Goal: Task Accomplishment & Management: Use online tool/utility

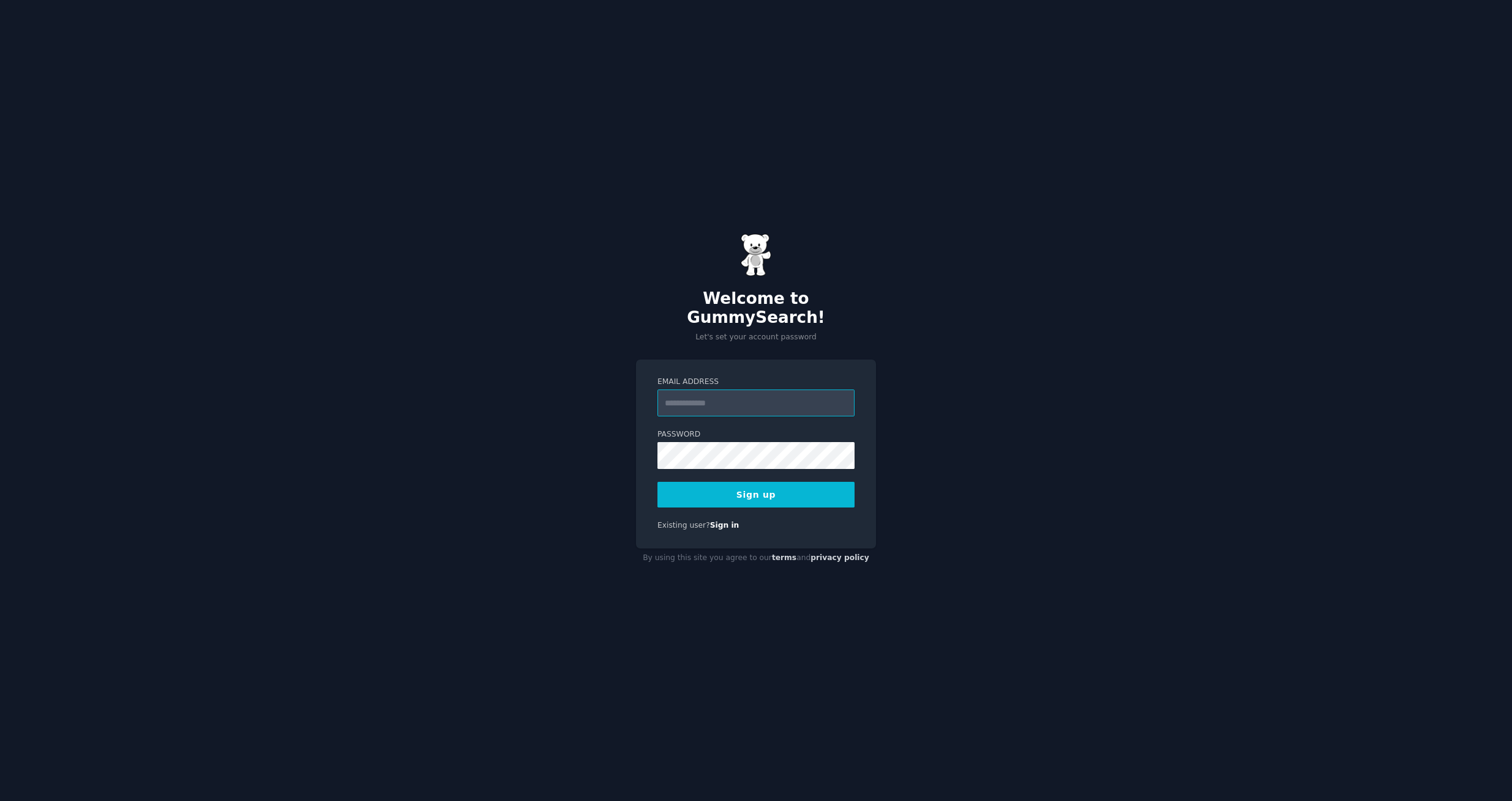
paste input "**********"
type input "**********"
click at [784, 489] on button "Sign up" at bounding box center [756, 495] width 197 height 25
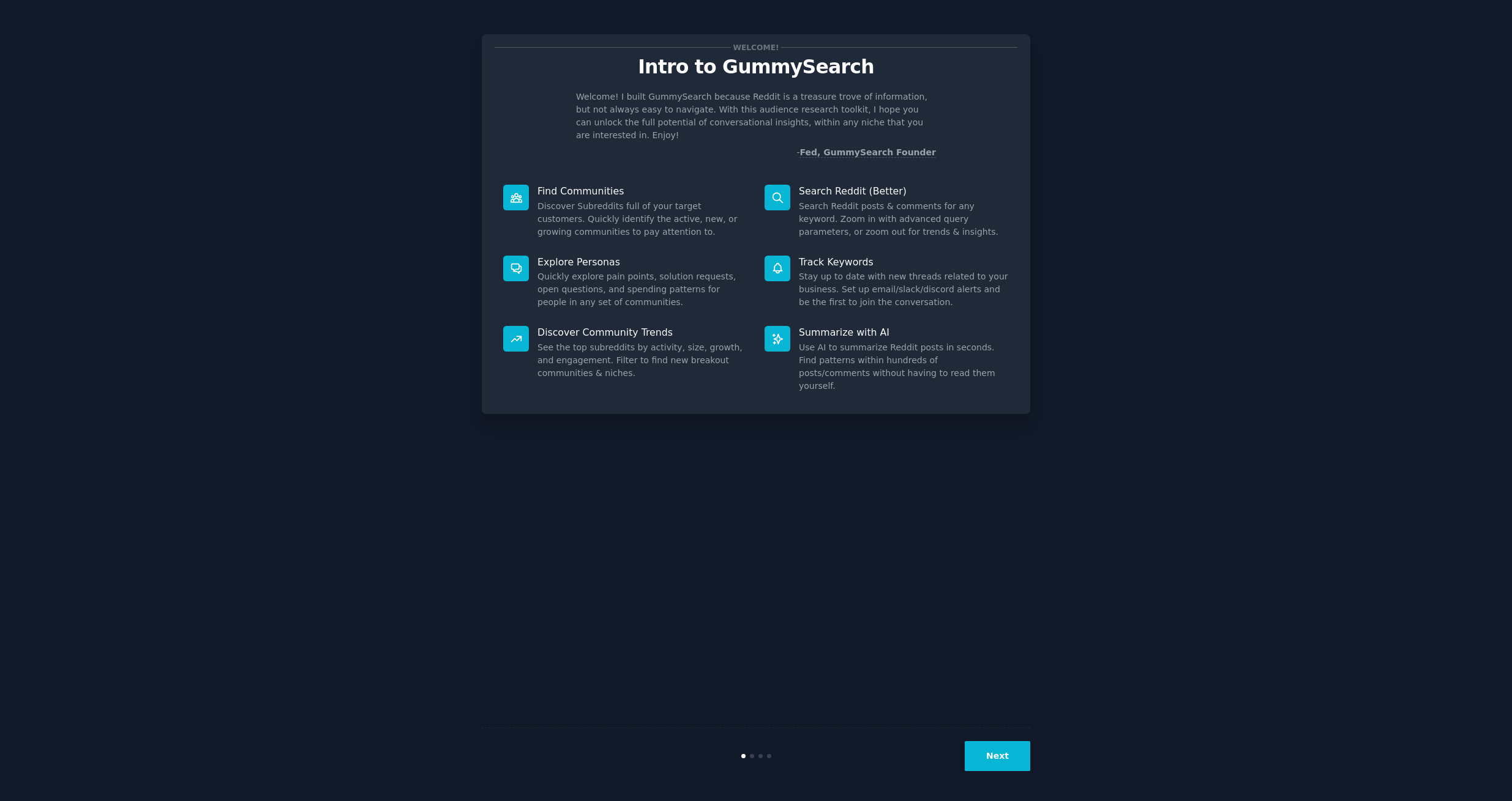
click at [978, 753] on button "Next" at bounding box center [997, 756] width 65 height 30
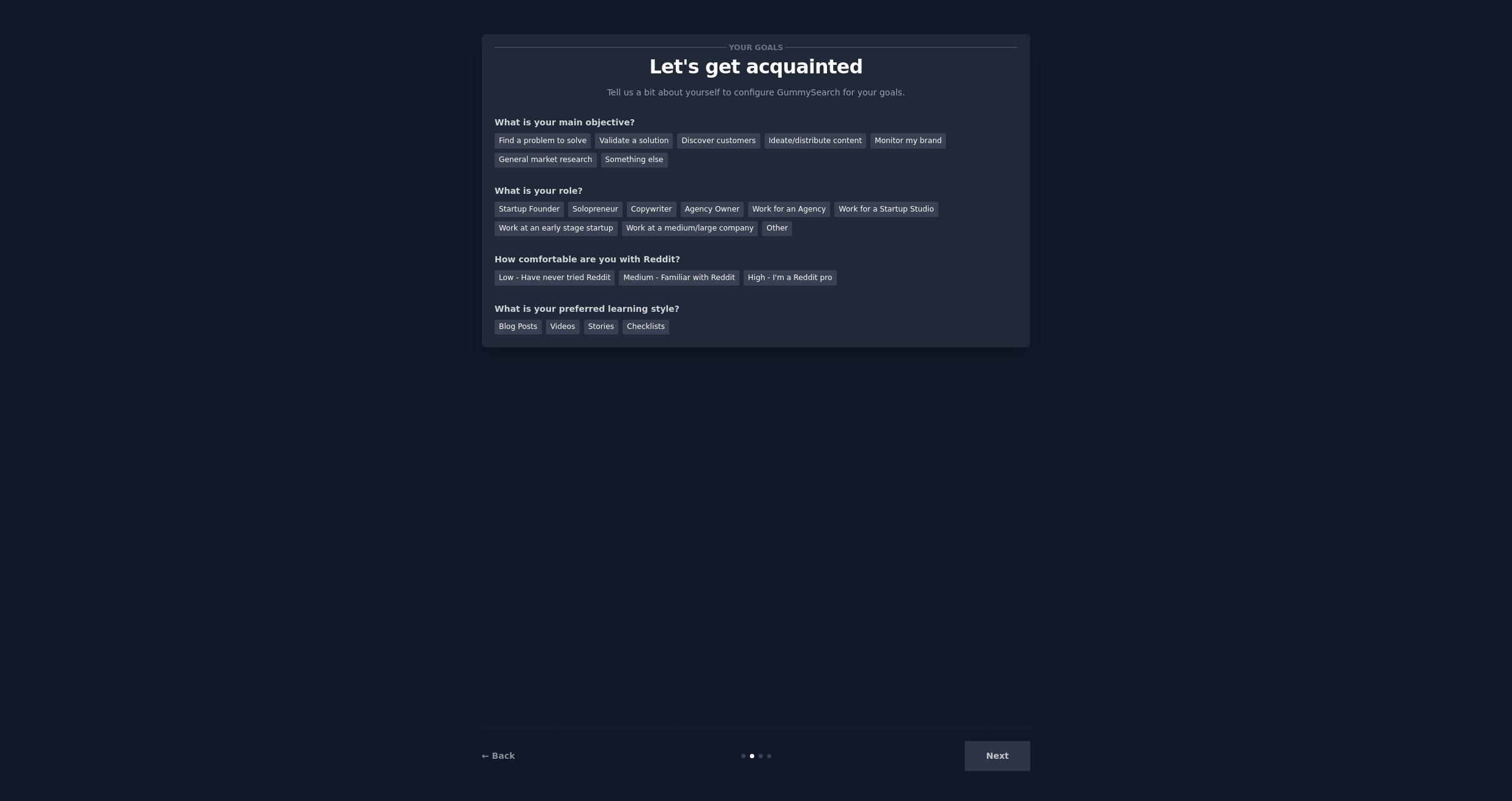
click at [1000, 751] on div "Next" at bounding box center [938, 756] width 183 height 30
click at [1000, 755] on div "Next" at bounding box center [938, 756] width 183 height 30
click at [1000, 758] on div "Next" at bounding box center [938, 756] width 183 height 30
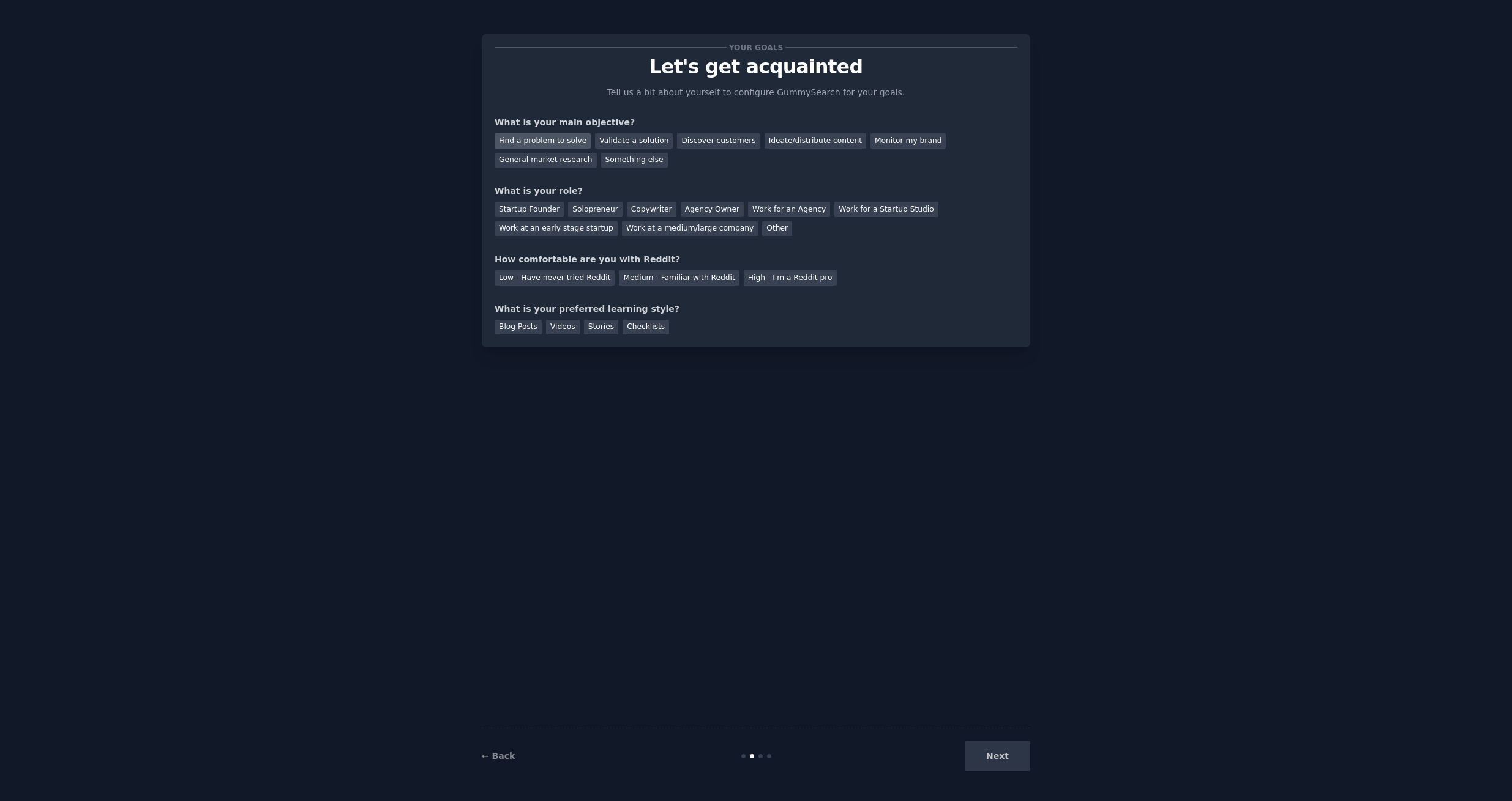
click at [539, 138] on div "Find a problem to solve" at bounding box center [542, 141] width 96 height 15
click at [621, 143] on div "Validate a solution" at bounding box center [633, 141] width 77 height 15
click at [550, 147] on div "Find a problem to solve" at bounding box center [542, 141] width 96 height 15
click at [521, 211] on div "Startup Founder" at bounding box center [529, 210] width 69 height 15
click at [686, 202] on div "Agency Owner" at bounding box center [712, 210] width 63 height 15
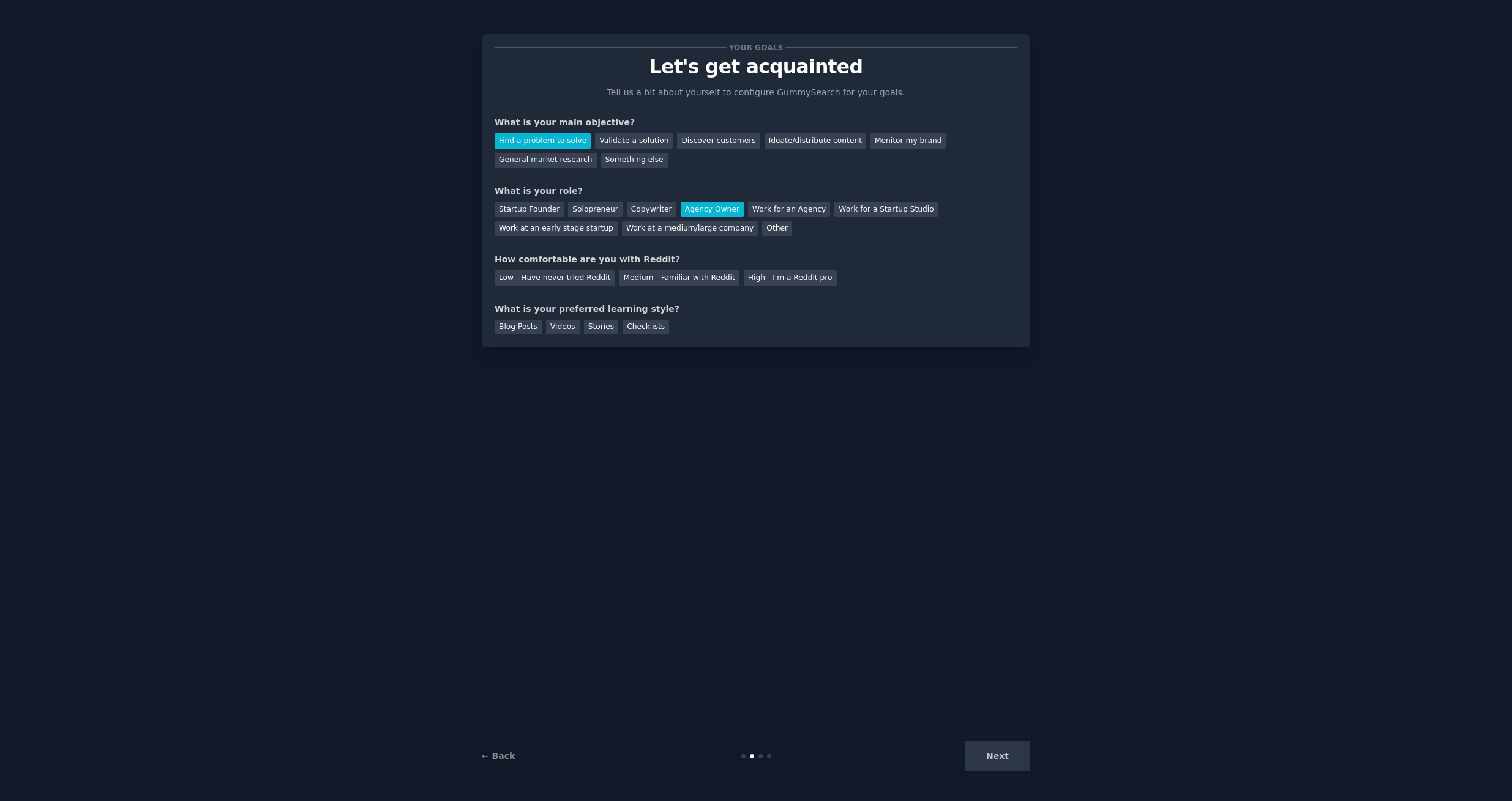
click at [1016, 755] on div "Next" at bounding box center [938, 756] width 183 height 30
click at [1004, 764] on div "Next" at bounding box center [938, 756] width 183 height 30
click at [1003, 764] on div "Next" at bounding box center [938, 756] width 183 height 30
click at [1000, 759] on div "Next" at bounding box center [938, 756] width 183 height 30
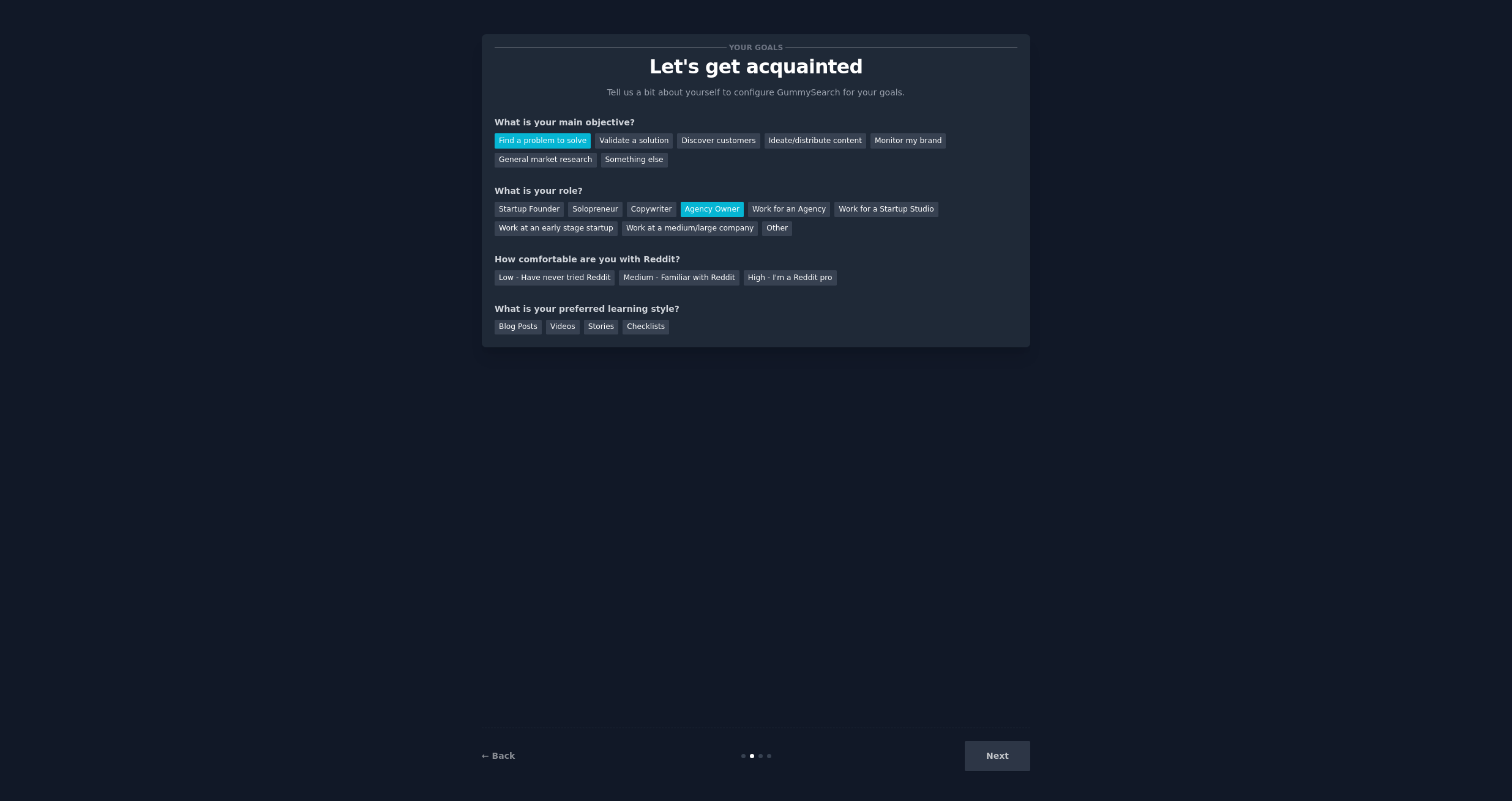
click at [517, 755] on div "← Back" at bounding box center [573, 756] width 183 height 13
click at [496, 757] on link "← Back" at bounding box center [498, 756] width 33 height 10
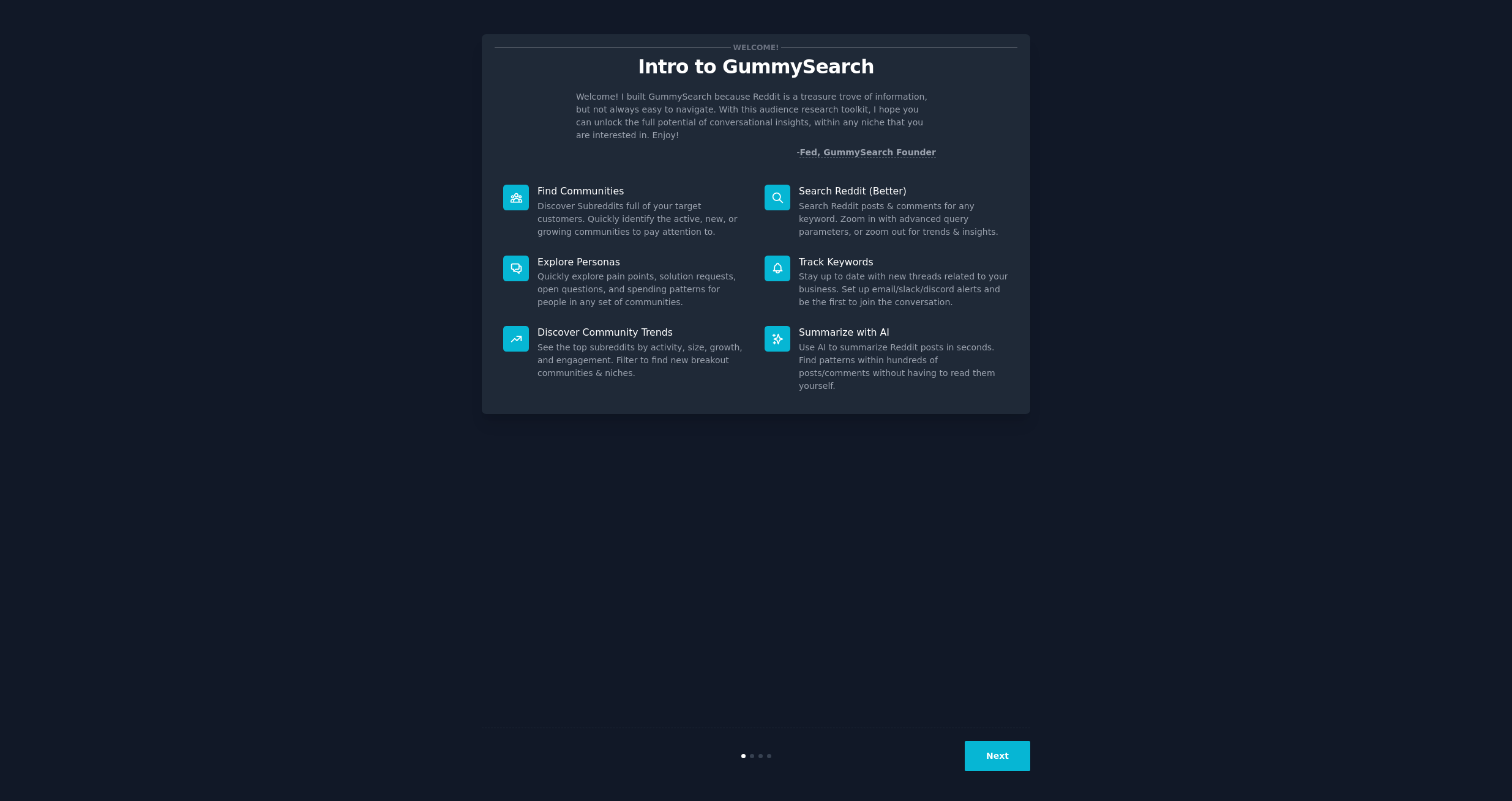
click at [1000, 752] on button "Next" at bounding box center [997, 756] width 65 height 30
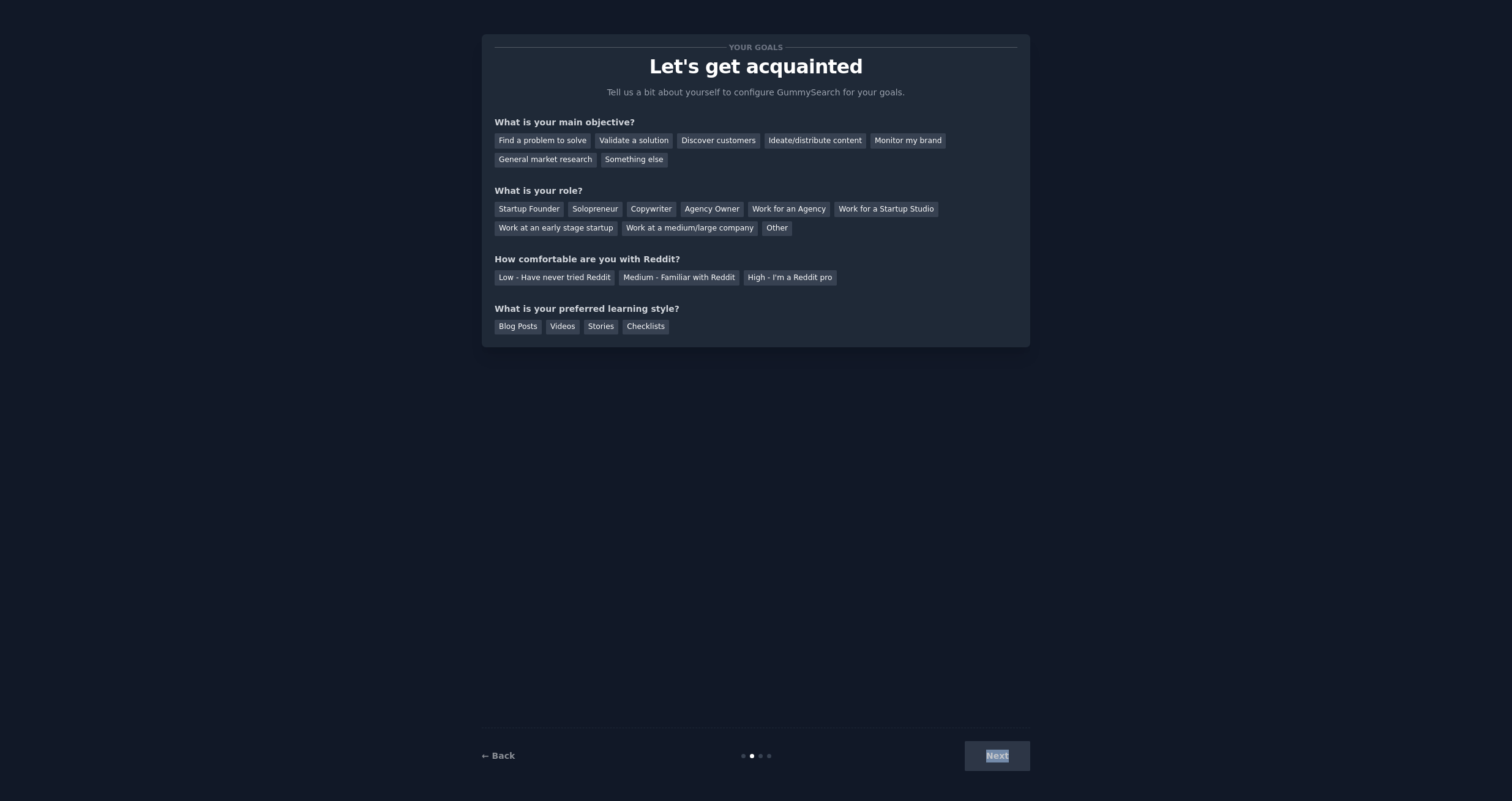
click at [999, 752] on div "Next" at bounding box center [938, 756] width 183 height 30
click at [999, 753] on div "Next" at bounding box center [938, 756] width 183 height 30
click at [533, 138] on div "Find a problem to solve" at bounding box center [542, 141] width 96 height 15
click at [686, 213] on div "Agency Owner" at bounding box center [712, 210] width 63 height 15
click at [765, 281] on div "High - I'm a Reddit pro" at bounding box center [790, 278] width 93 height 15
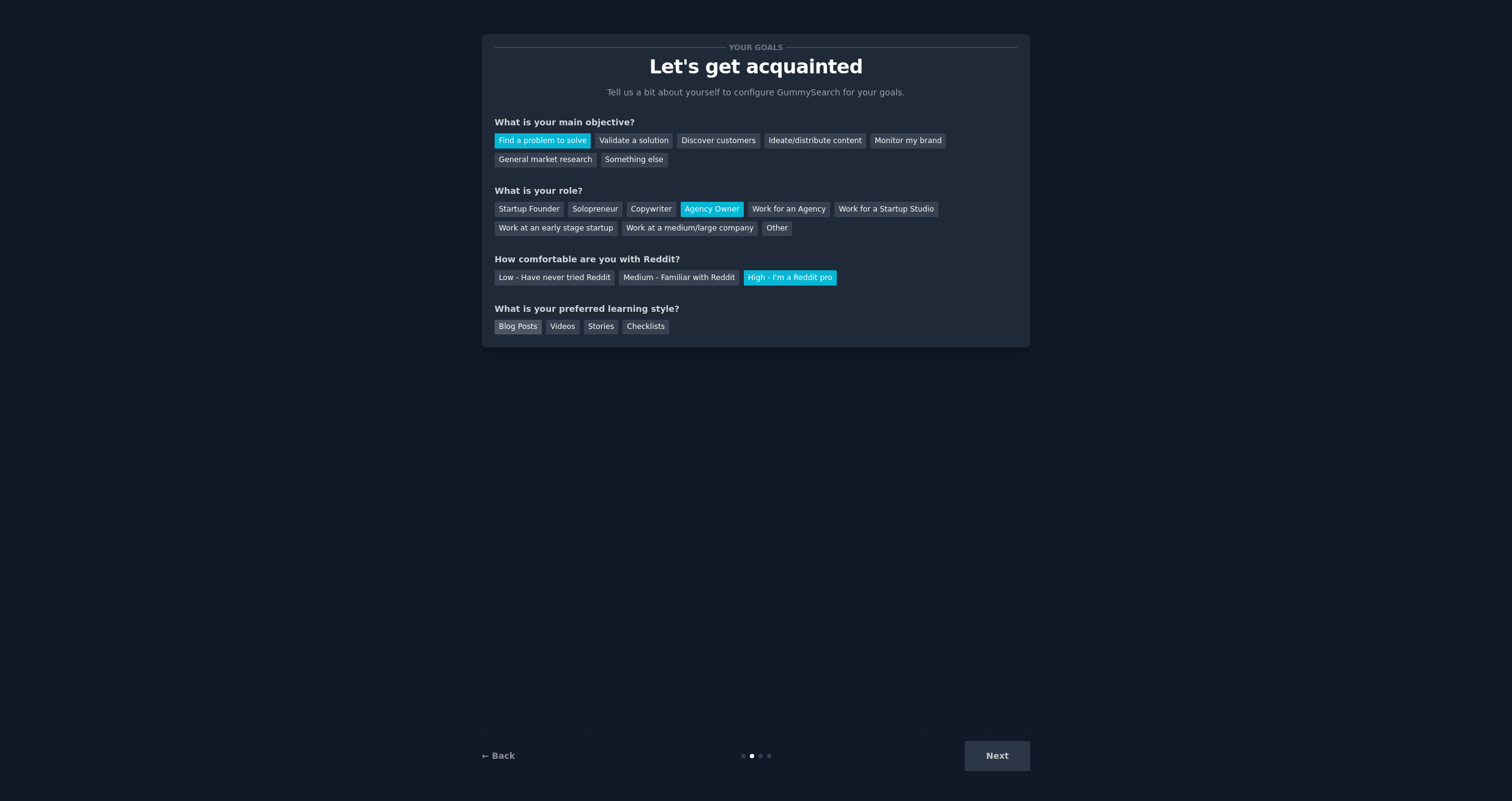
click at [526, 329] on div "Blog Posts" at bounding box center [518, 328] width 47 height 15
click at [994, 762] on button "Next" at bounding box center [997, 756] width 65 height 30
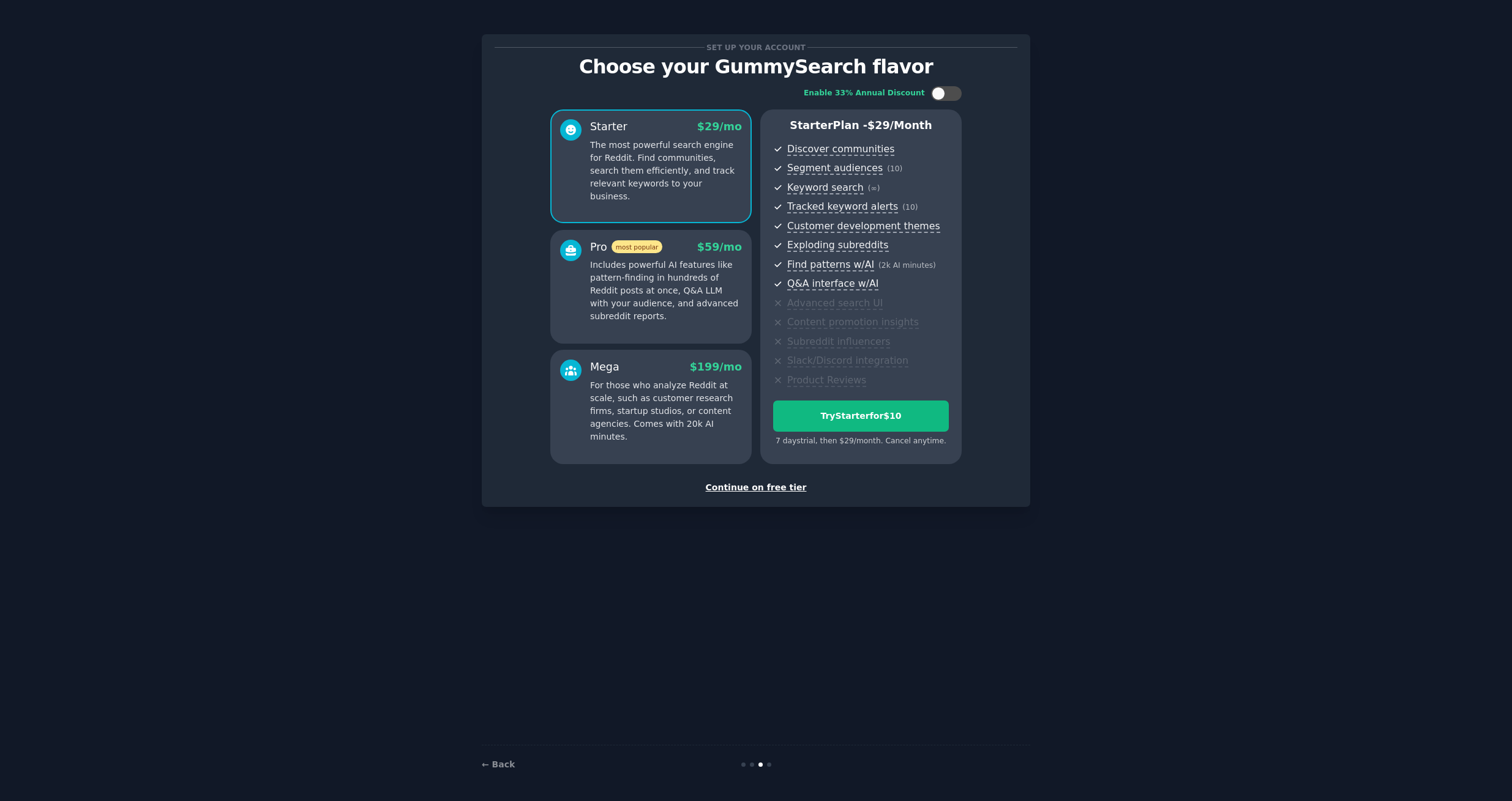
click at [786, 491] on div "Continue on free tier" at bounding box center [756, 488] width 523 height 13
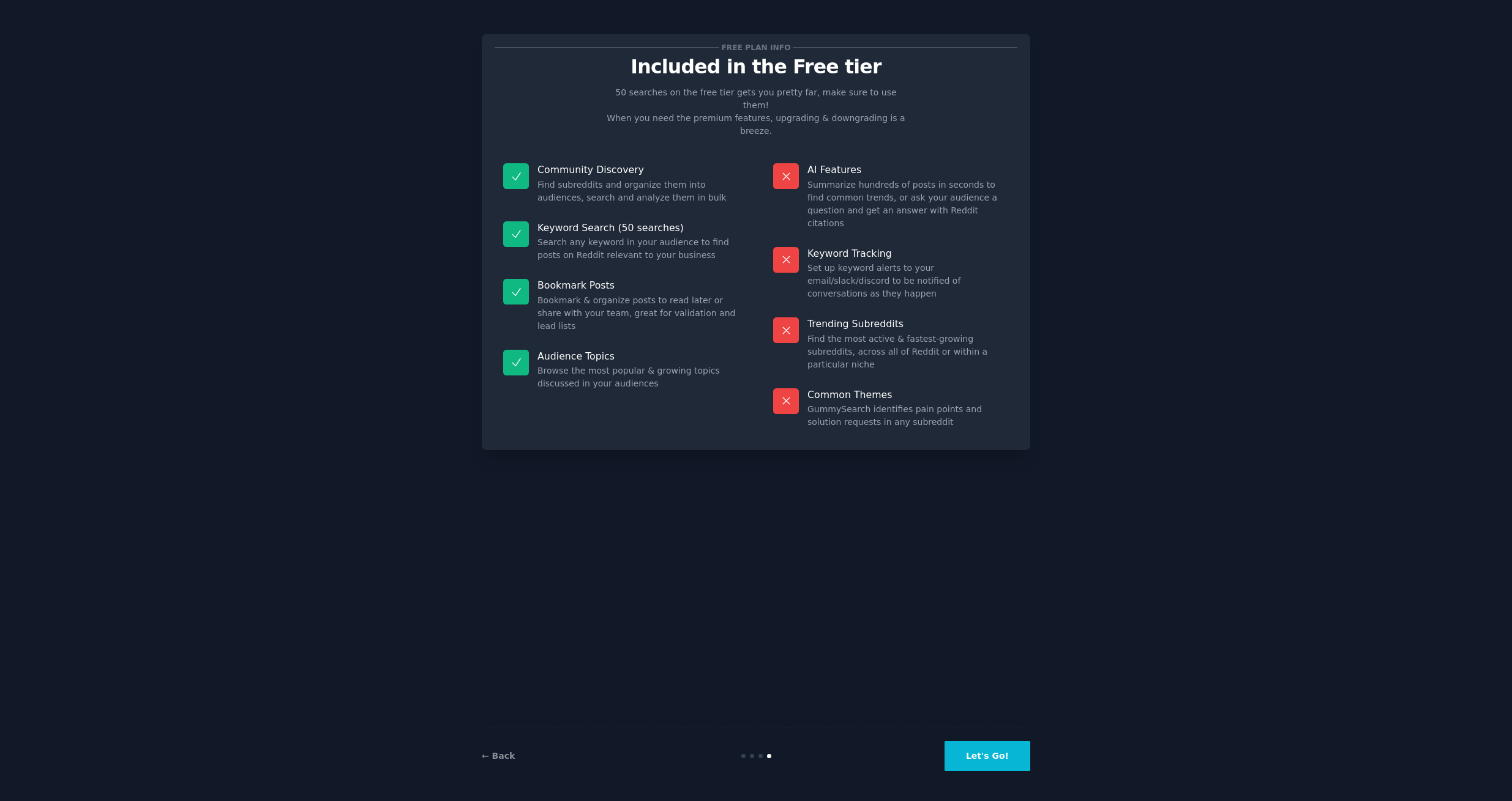
click at [996, 747] on button "Let's Go!" at bounding box center [987, 756] width 86 height 30
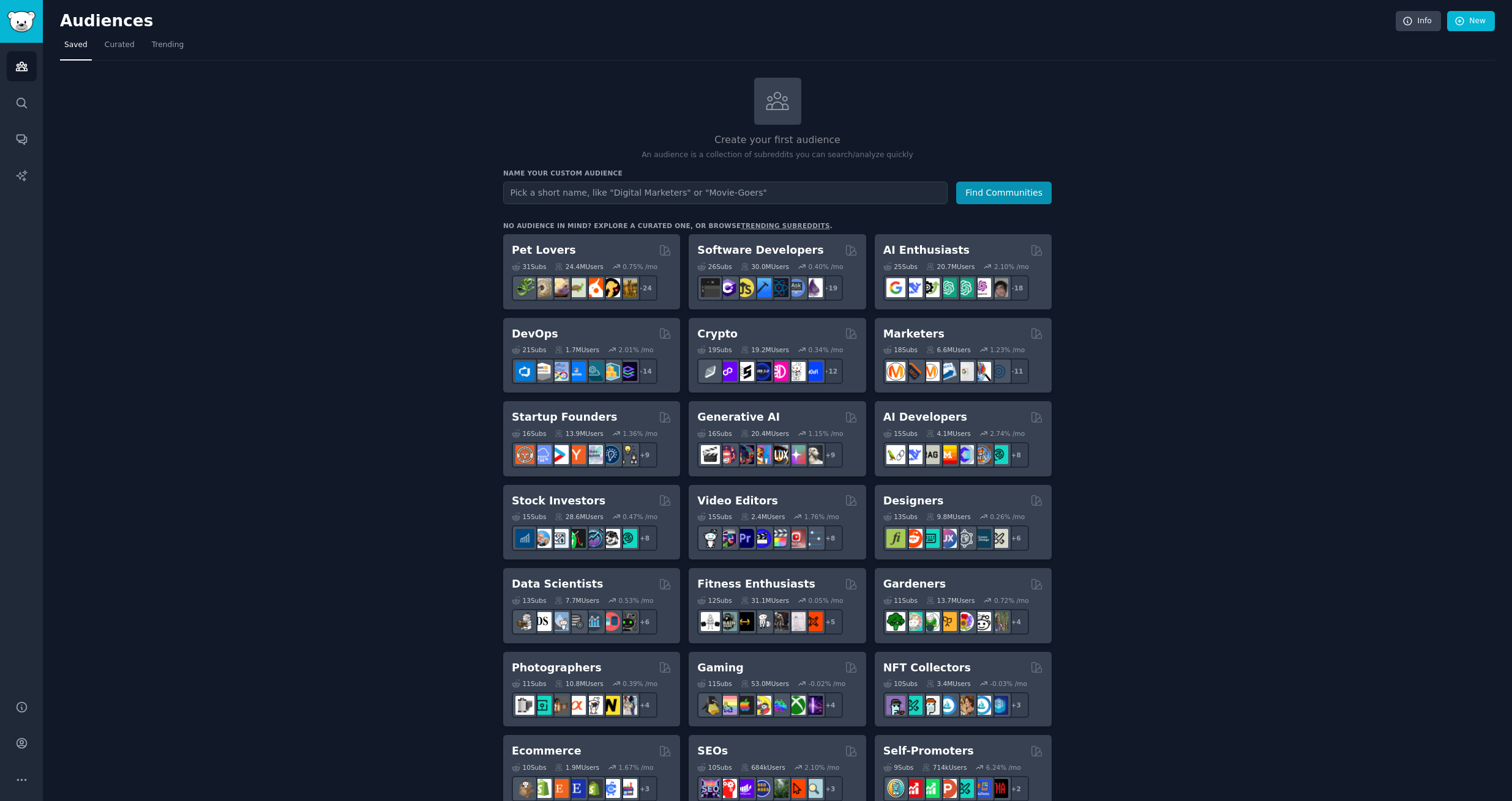
click at [633, 192] on input "text" at bounding box center [725, 193] width 445 height 23
type input "s"
click at [23, 104] on icon "Sidebar" at bounding box center [21, 103] width 13 height 13
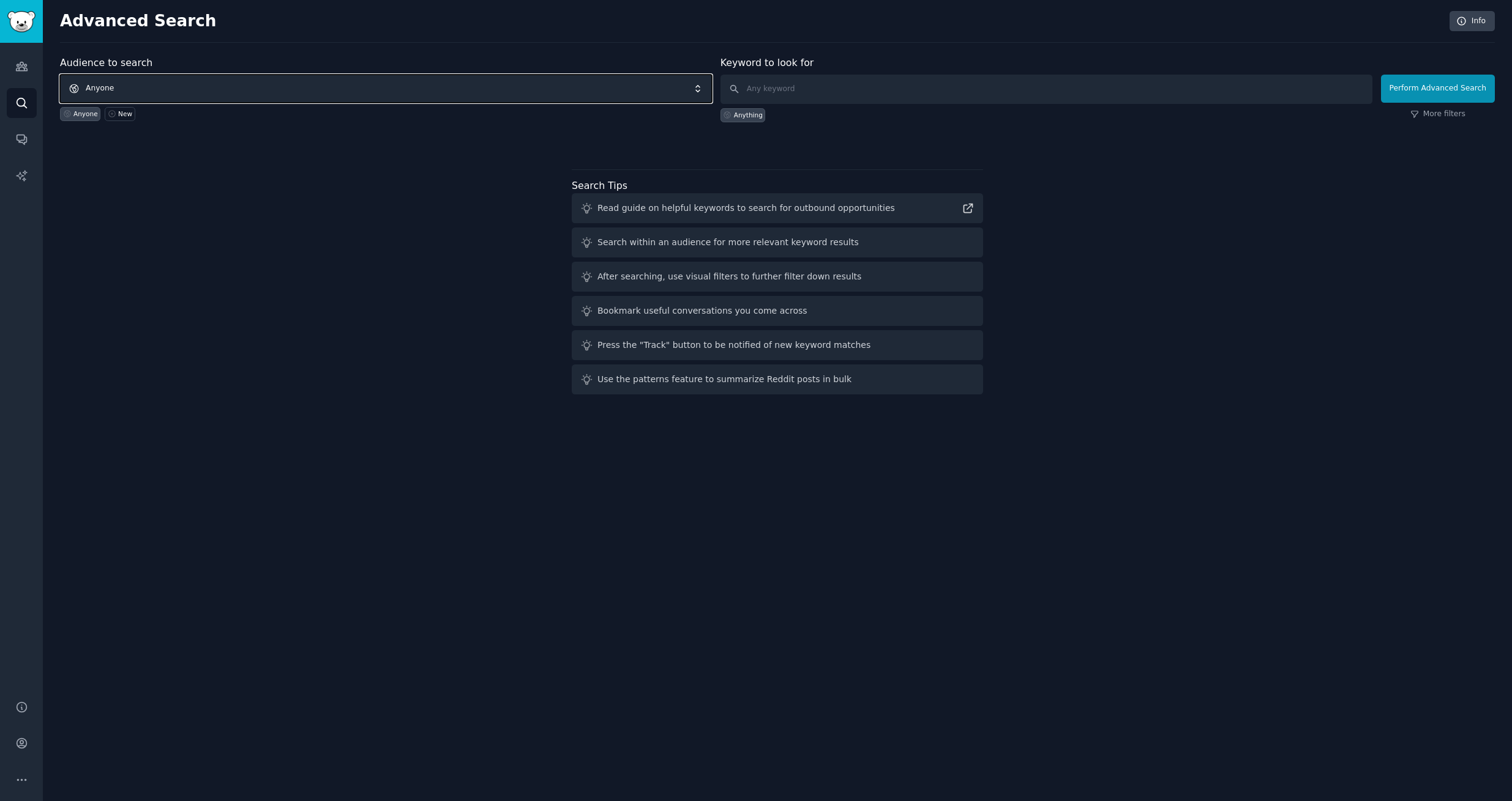
click at [197, 82] on span "Anyone" at bounding box center [386, 88] width 652 height 28
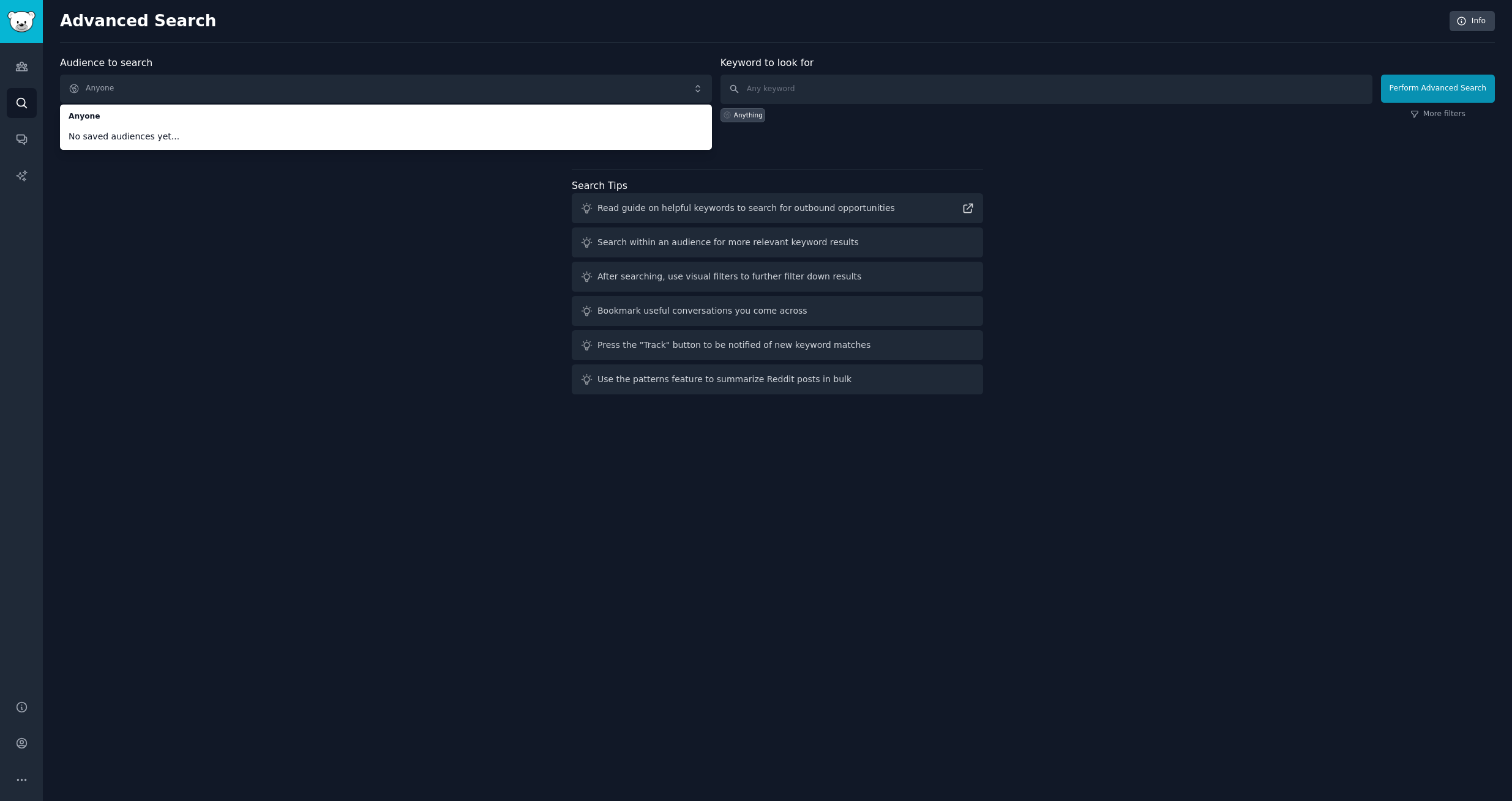
click at [148, 206] on div "Audience to search Anyone Anyone No saved audiences yet... Anyone New Keyword t…" at bounding box center [778, 228] width 1435 height 344
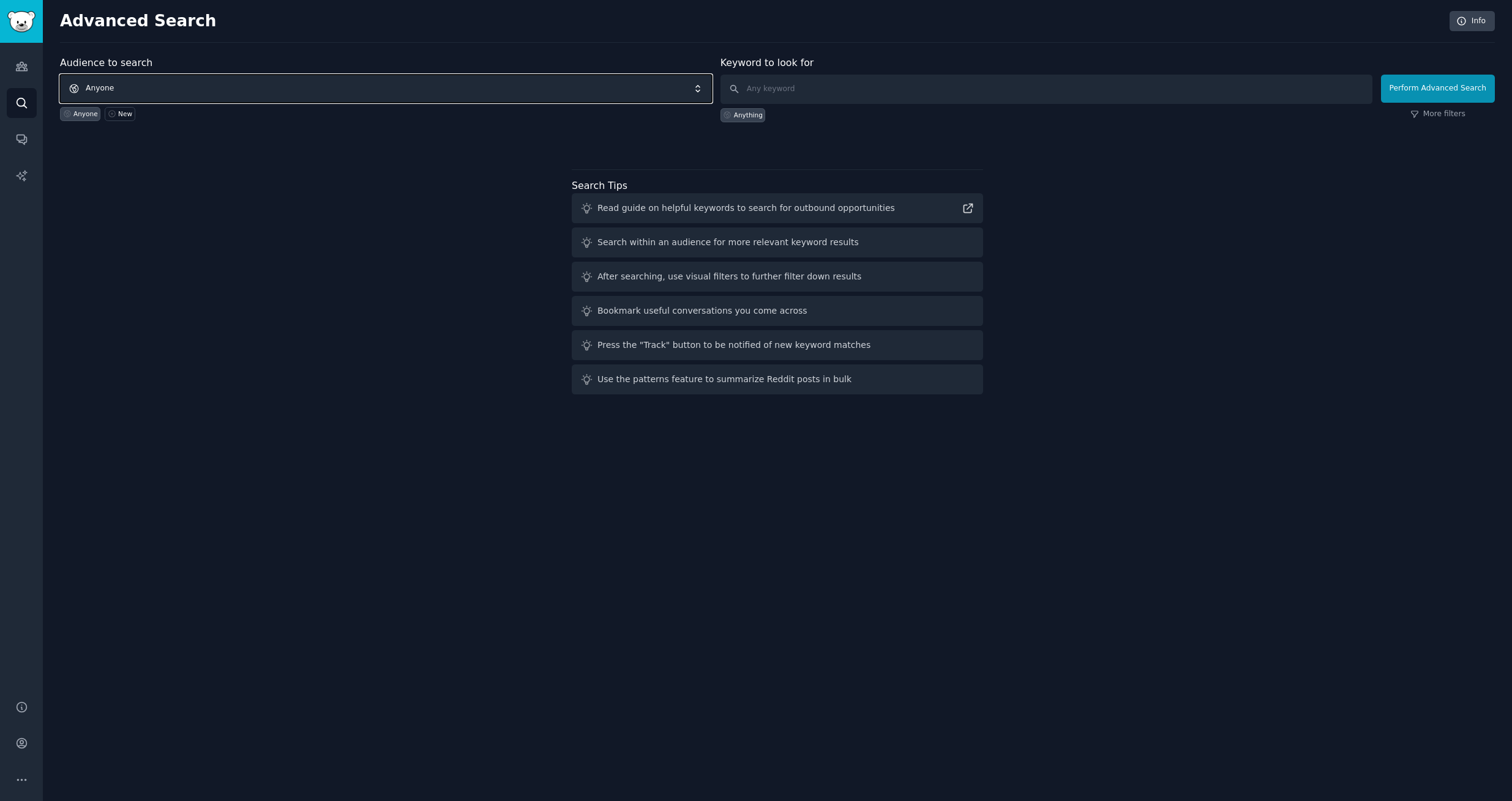
click at [173, 88] on span "Anyone" at bounding box center [386, 88] width 652 height 28
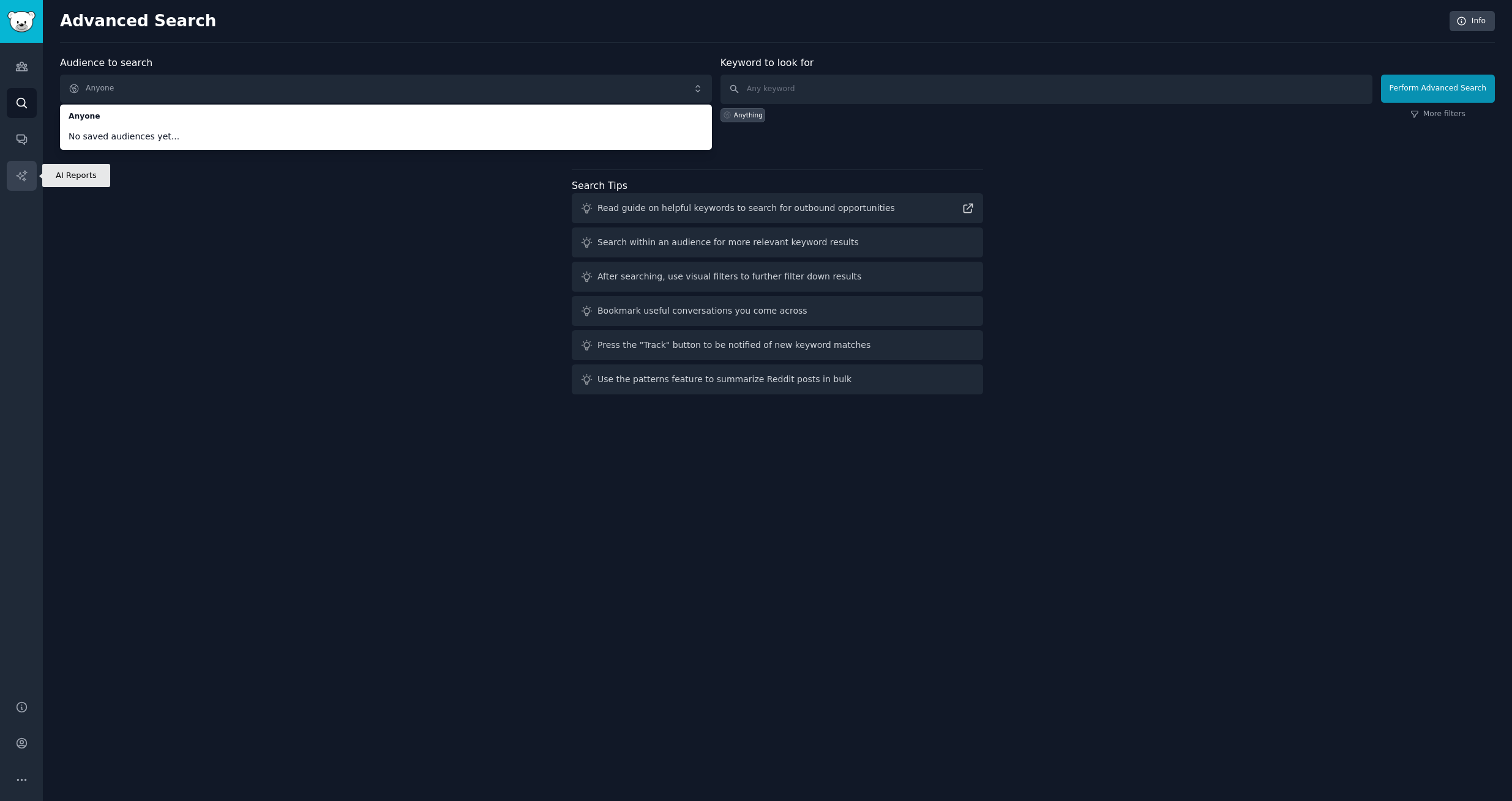
click at [25, 171] on icon "Sidebar" at bounding box center [21, 175] width 13 height 13
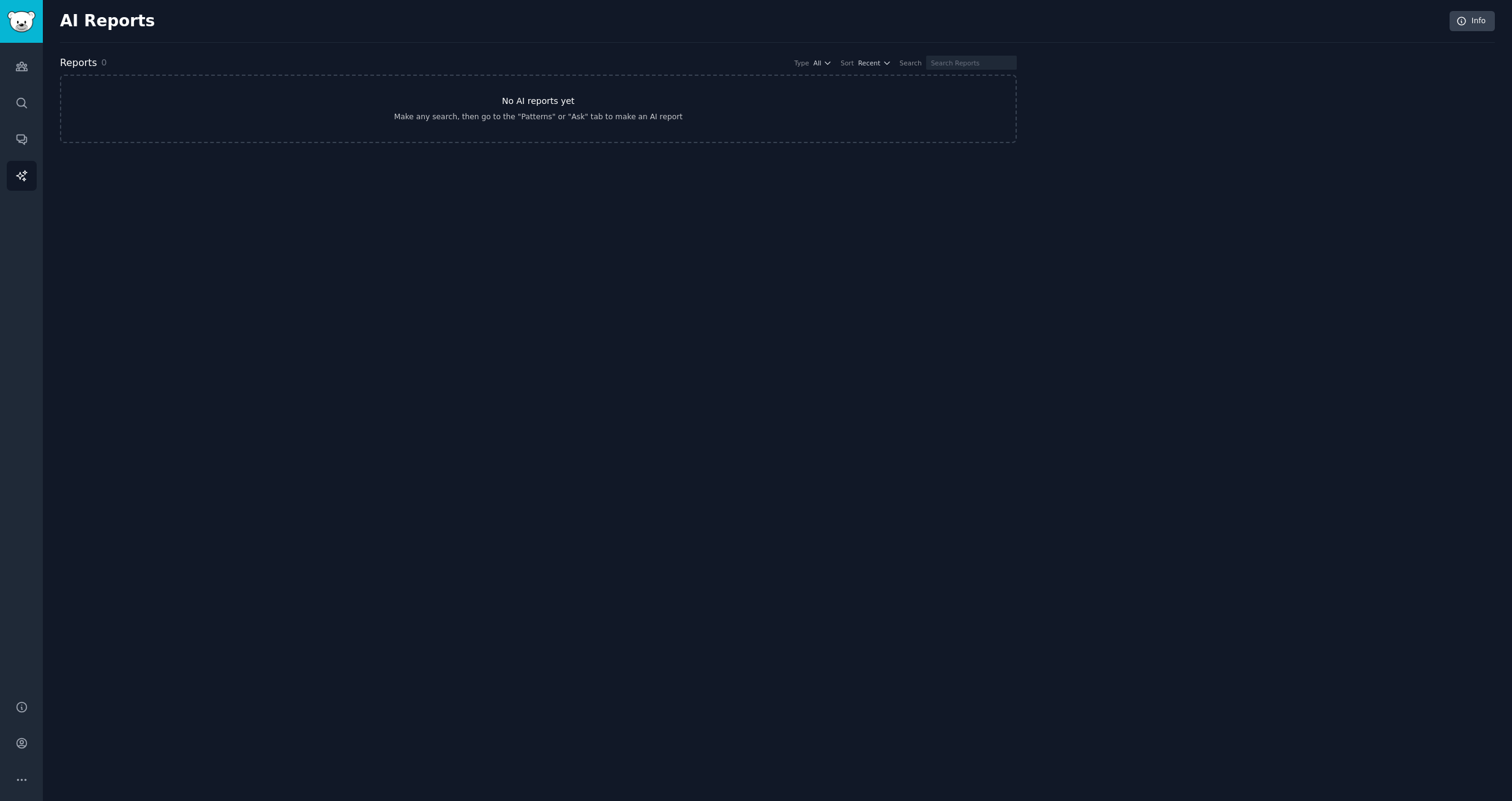
click at [523, 110] on link "No AI reports yet Make any search, then go to the "Patterns" or "Ask" tab to ma…" at bounding box center [539, 109] width 957 height 69
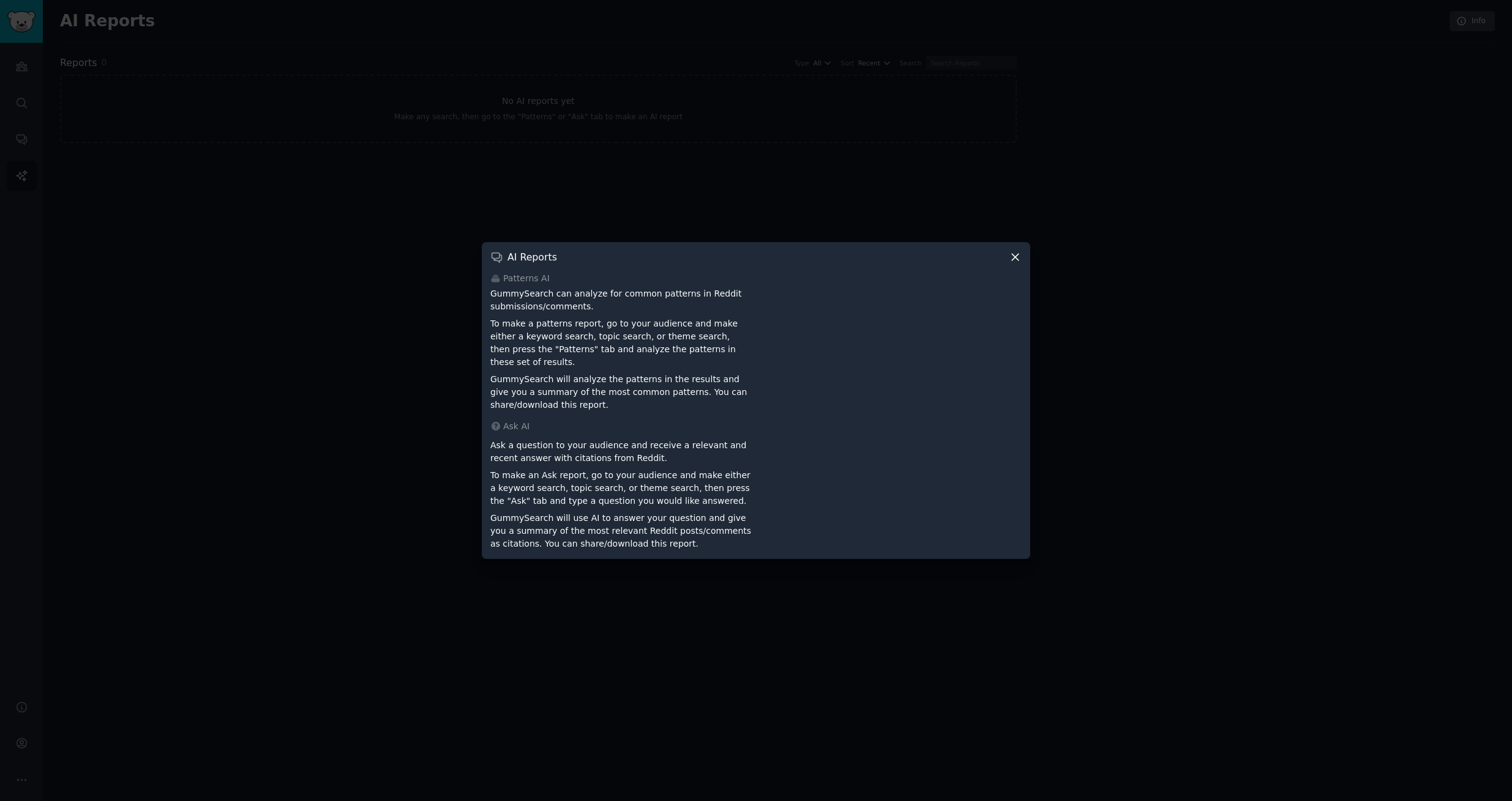
click at [1018, 263] on icon at bounding box center [1015, 257] width 13 height 13
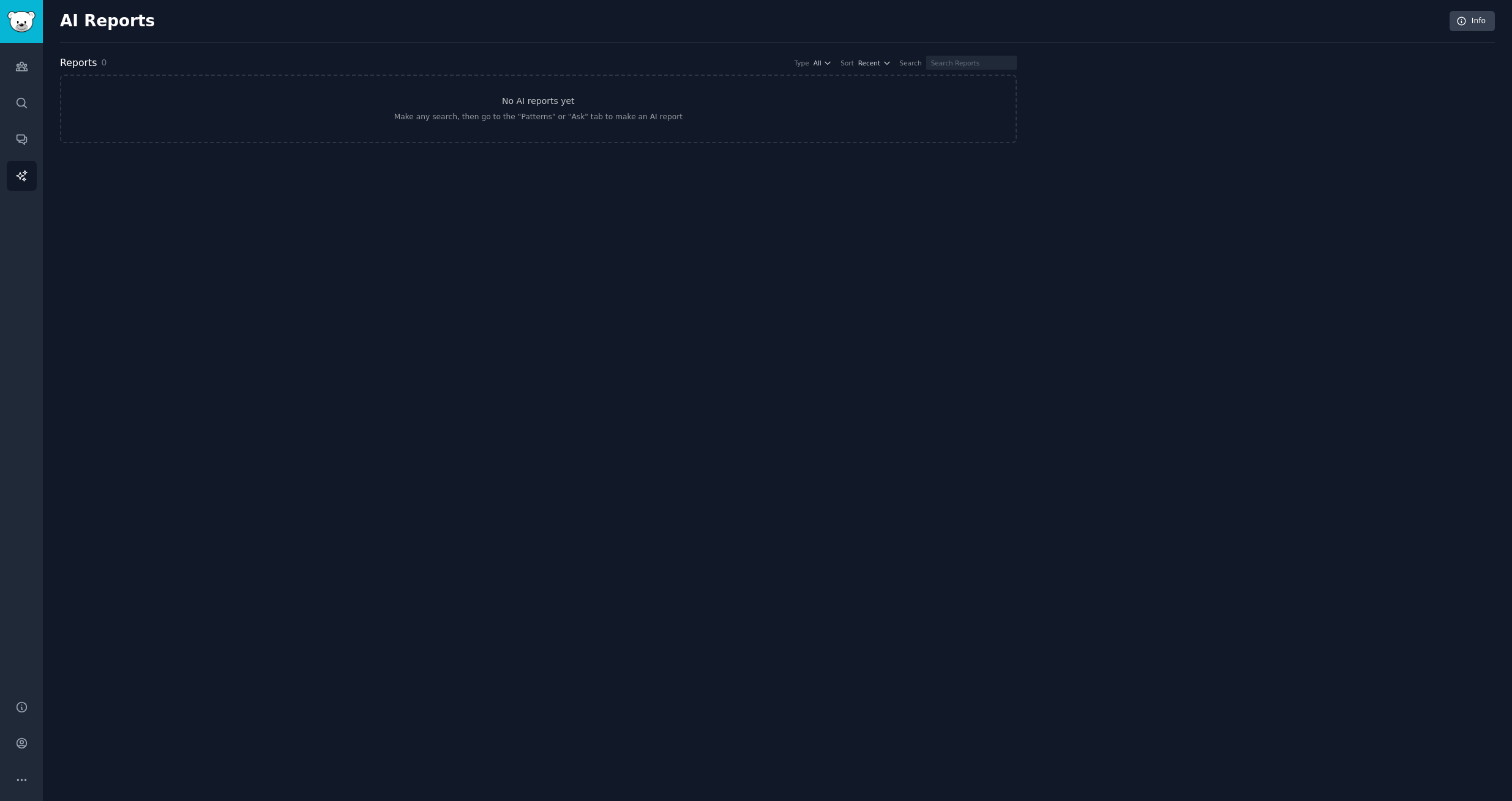
click at [966, 50] on div "AI Reports Info Reports 0 Type All Sort Recent Search No AI reports yet Make an…" at bounding box center [778, 84] width 1435 height 134
click at [975, 58] on input "text" at bounding box center [971, 63] width 91 height 14
paste input "Science India"
type input "Science India"
click at [15, 141] on icon "Sidebar" at bounding box center [21, 138] width 13 height 13
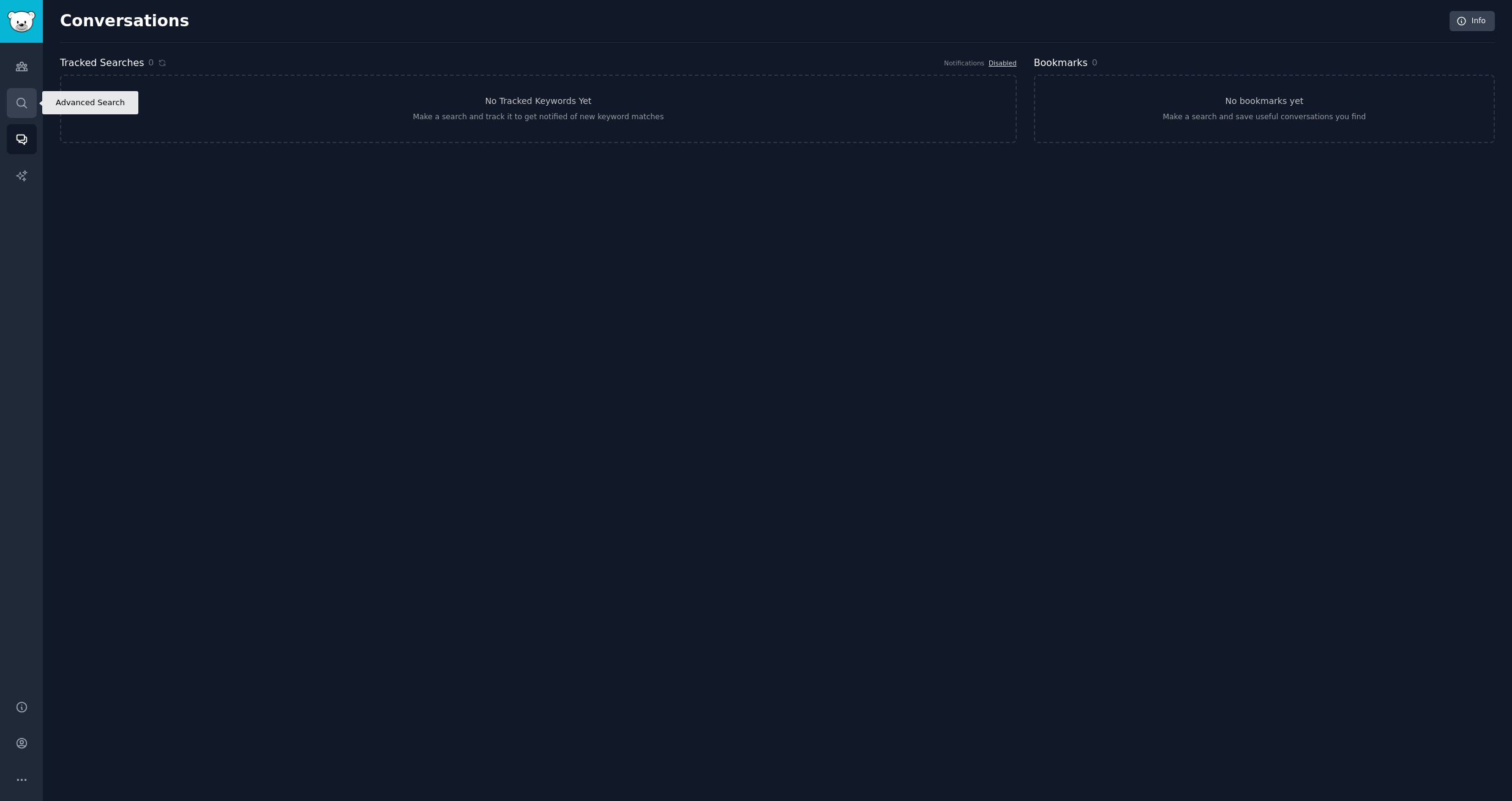
click at [17, 108] on icon "Sidebar" at bounding box center [21, 103] width 13 height 13
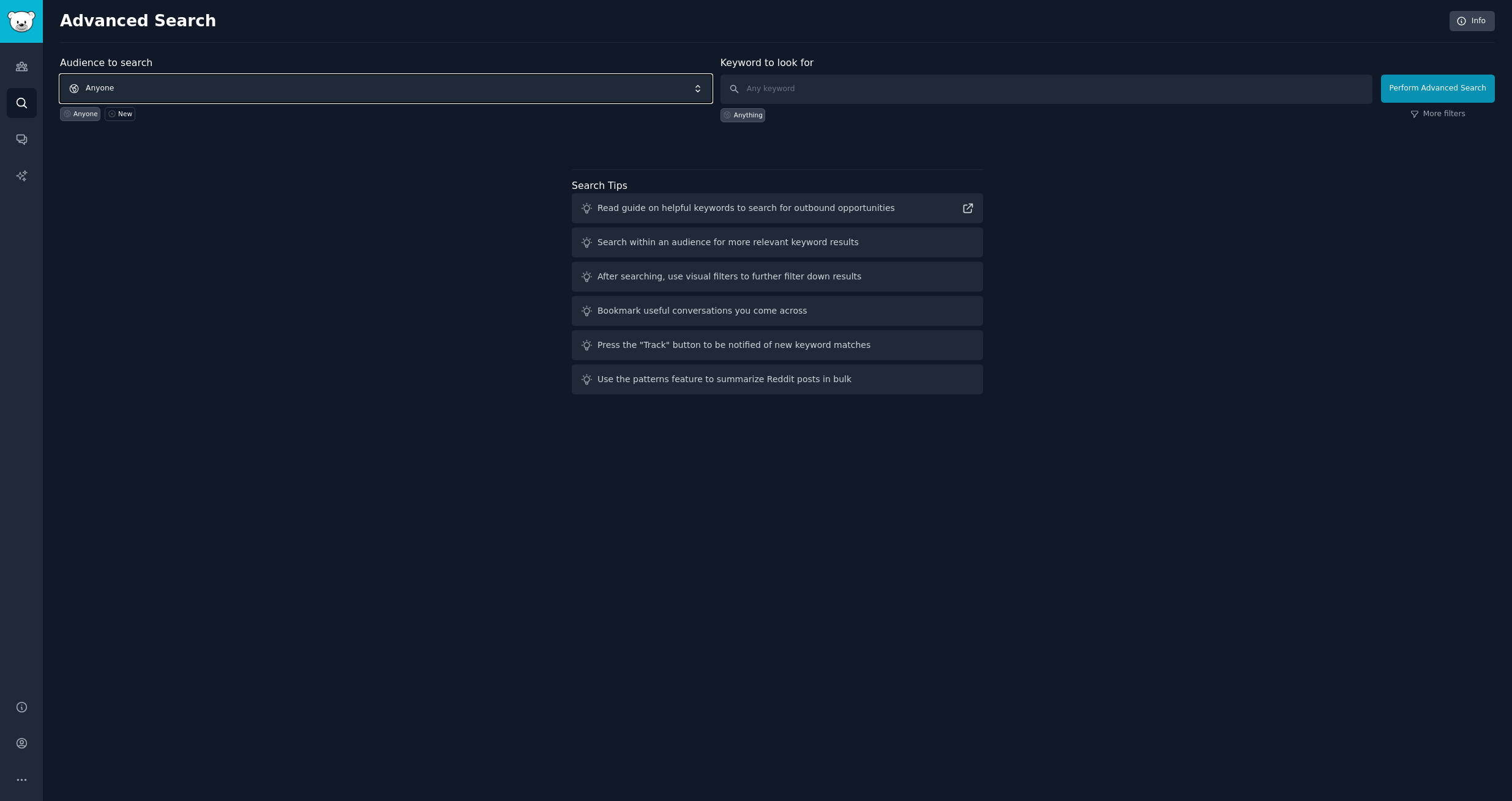
click at [355, 76] on span "Anyone" at bounding box center [386, 88] width 652 height 28
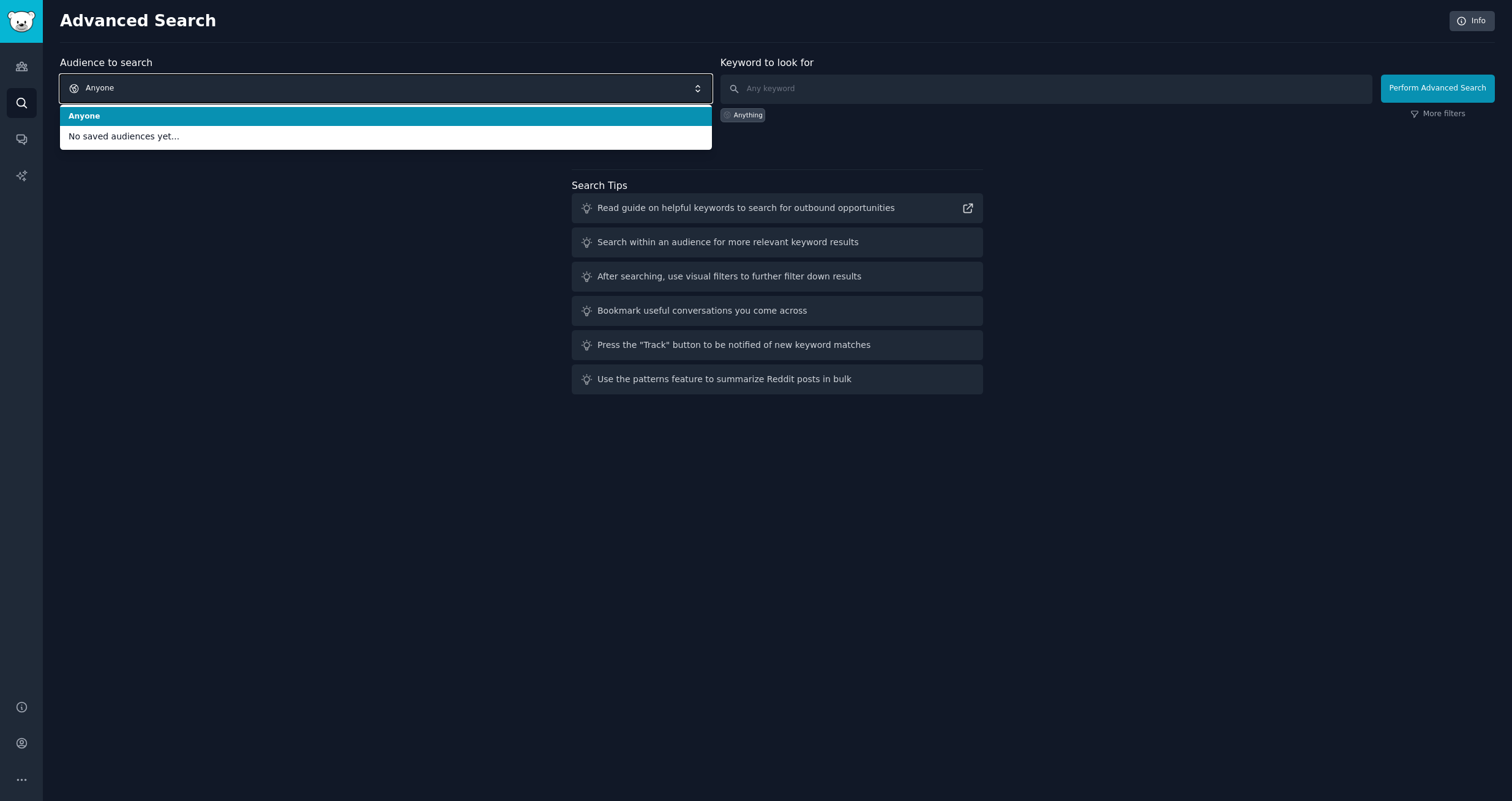
click at [326, 85] on span "Anyone" at bounding box center [386, 88] width 652 height 28
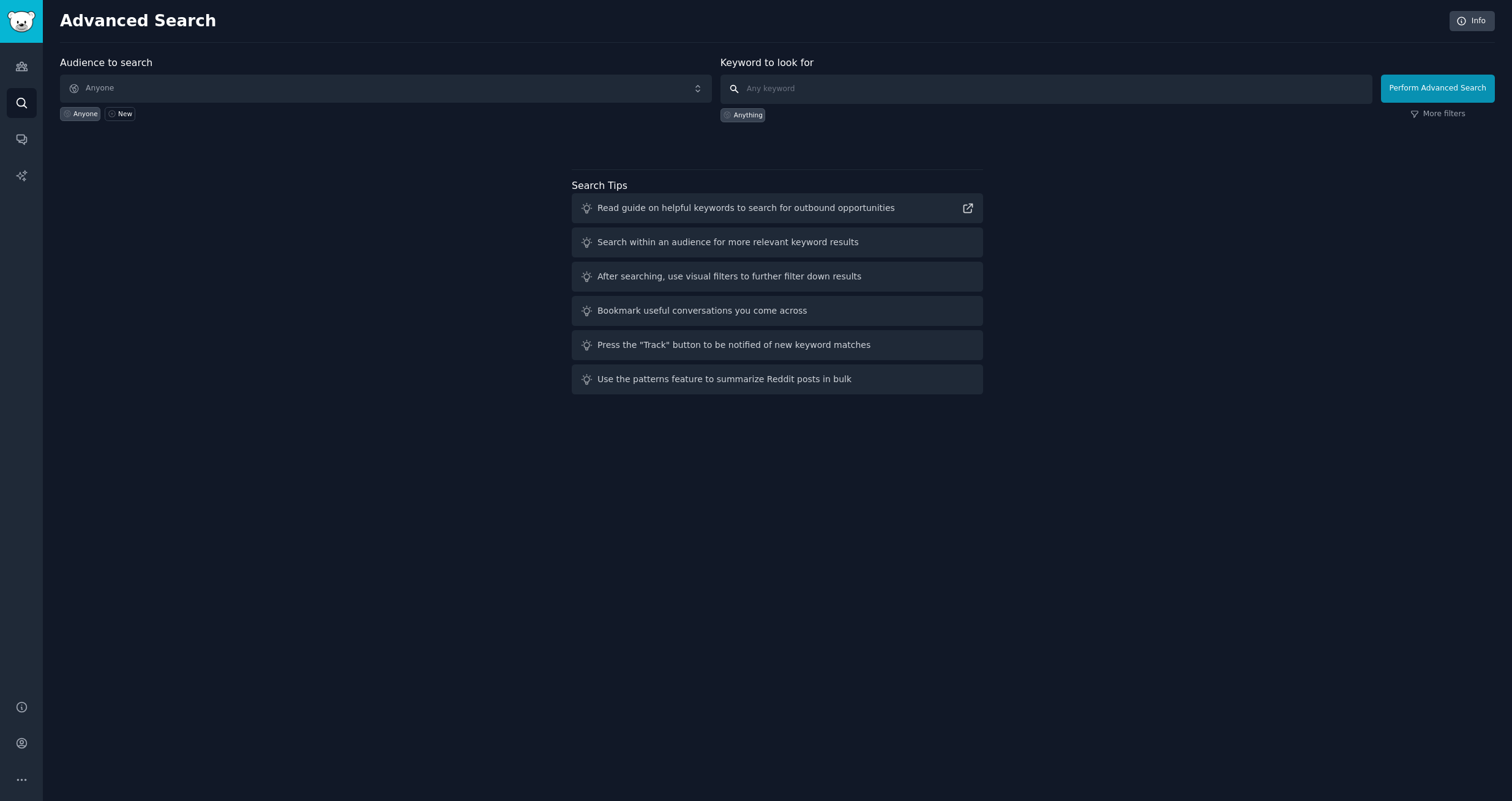
click at [768, 84] on input "text" at bounding box center [1046, 89] width 652 height 30
paste input "Science India"
type input "Science India"
click at [1419, 88] on button "Perform Advanced Search" at bounding box center [1438, 88] width 114 height 28
click at [20, 81] on link "Audiences" at bounding box center [21, 65] width 30 height 30
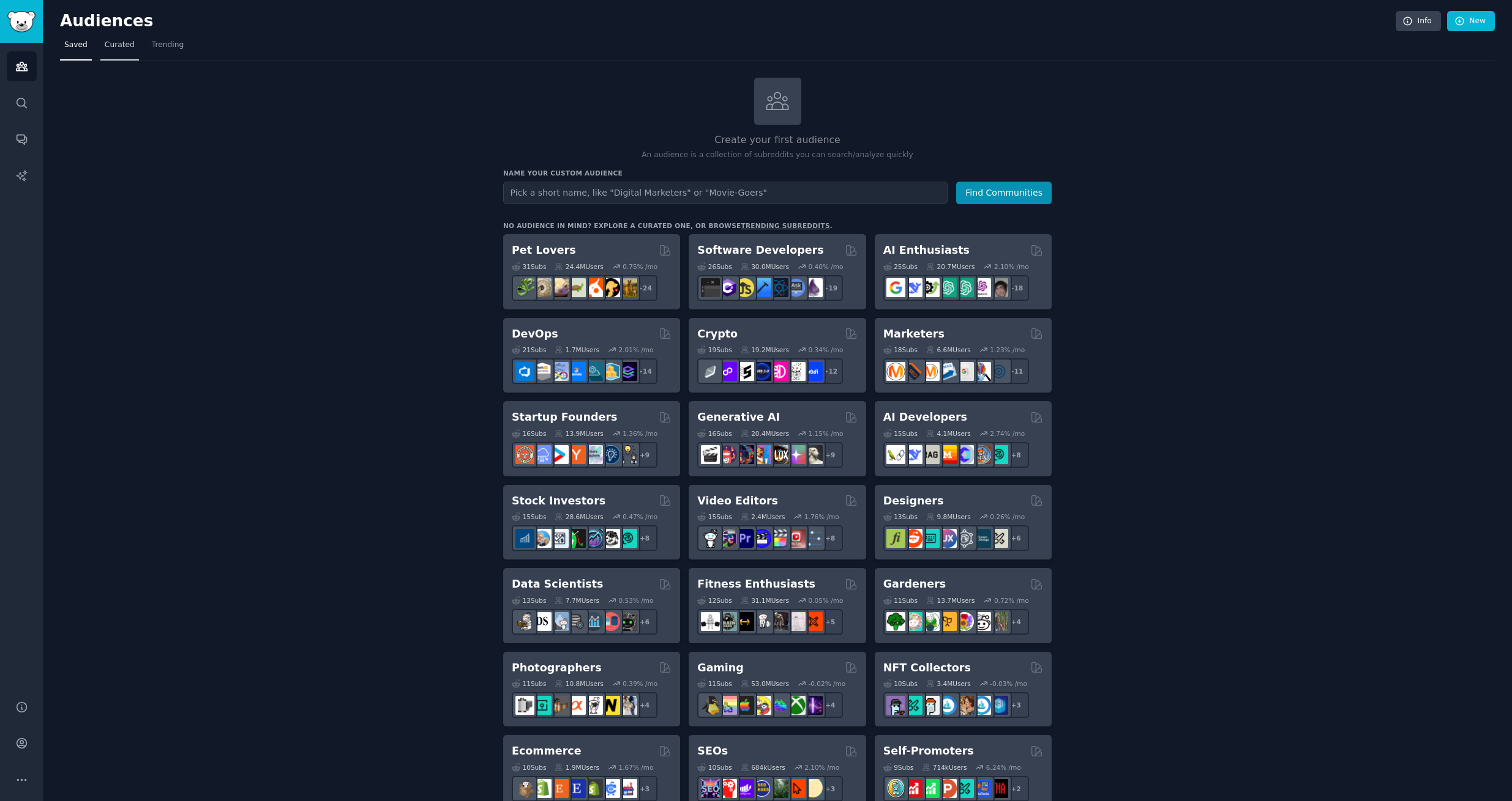
click at [117, 53] on link "Curated" at bounding box center [119, 48] width 38 height 25
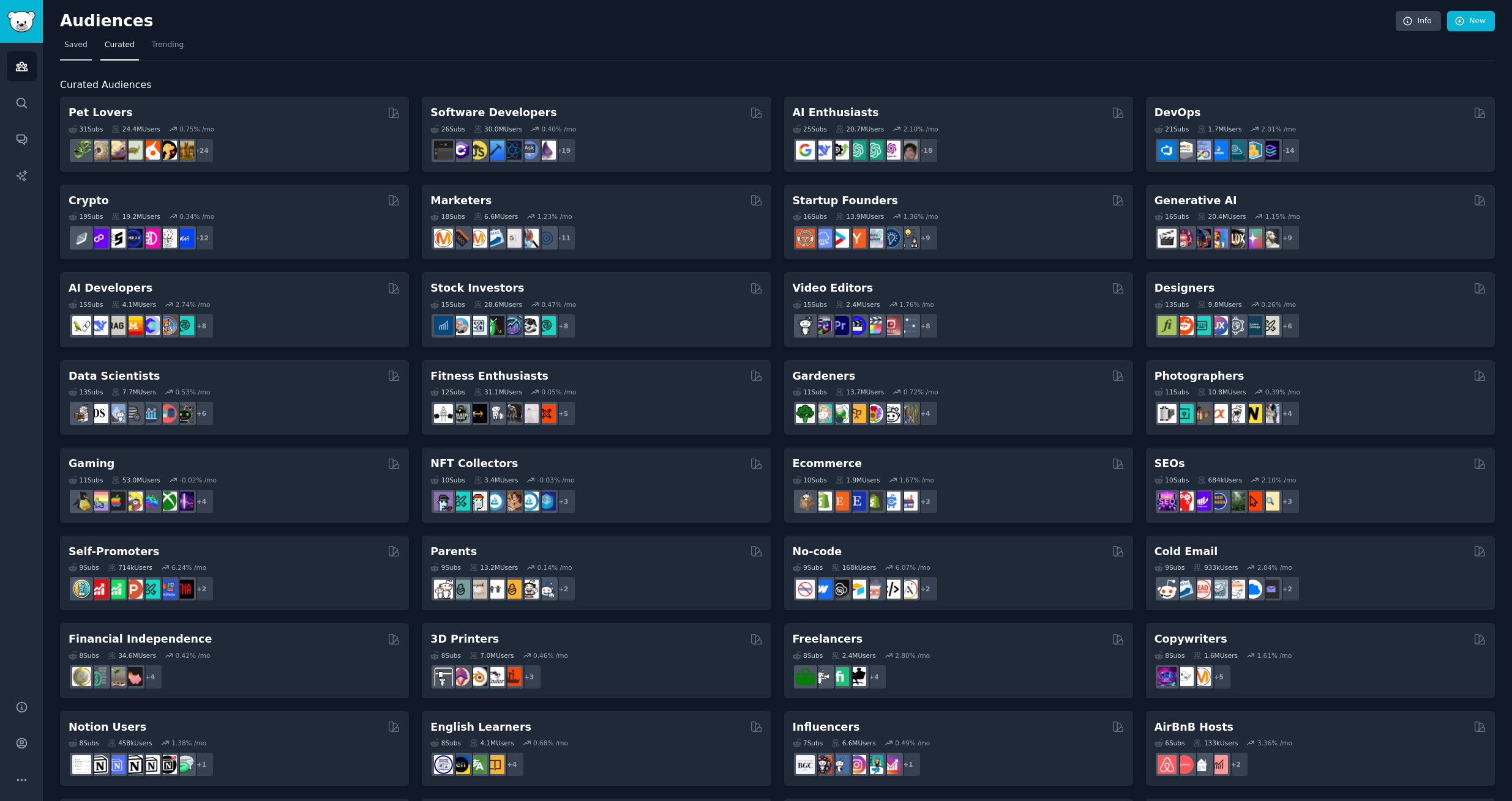
click at [70, 51] on link "Saved" at bounding box center [76, 48] width 31 height 25
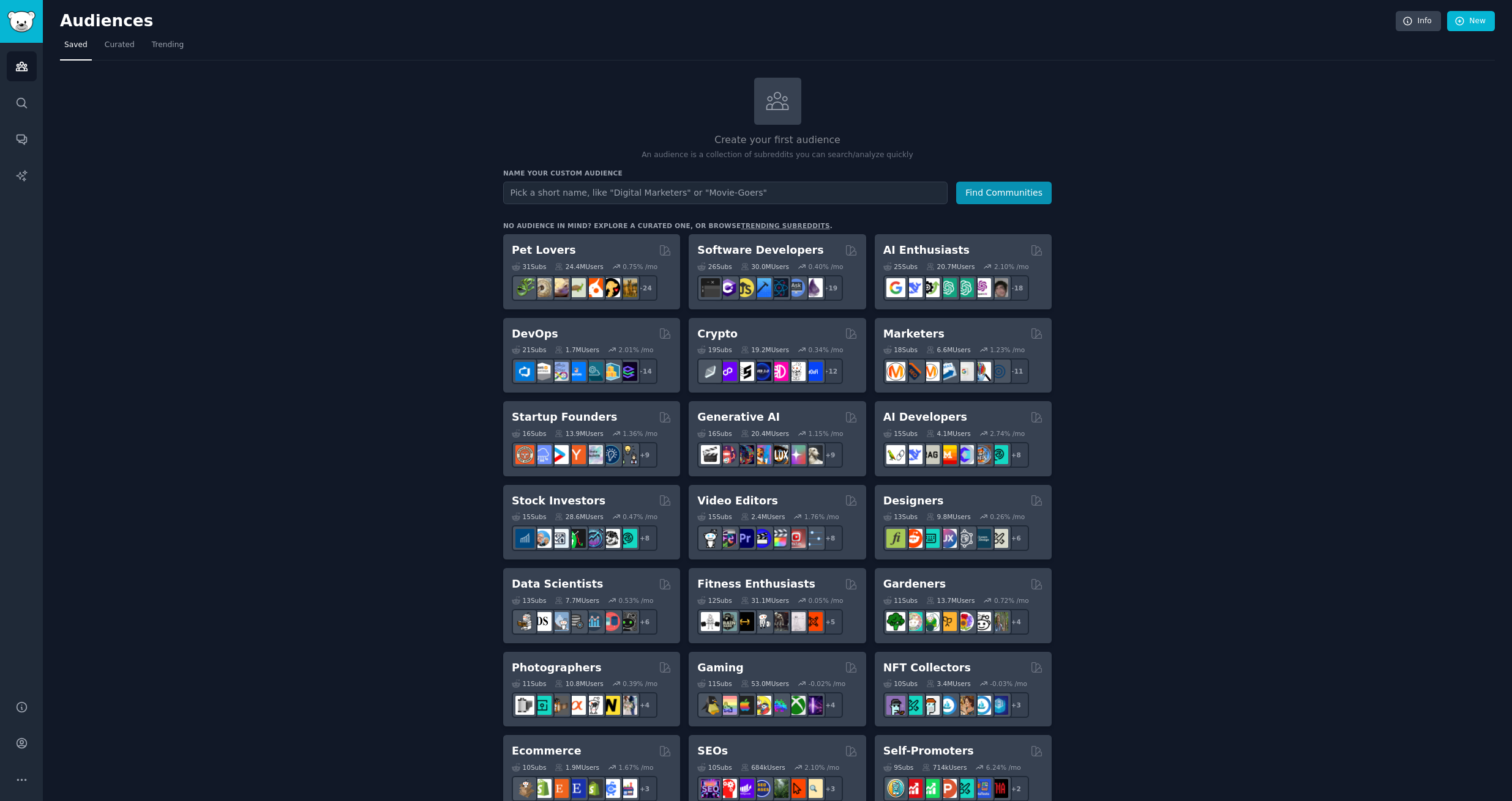
click at [648, 189] on input "text" at bounding box center [725, 193] width 445 height 23
type input "Science India"
click at [991, 186] on button "Find Communities" at bounding box center [1004, 193] width 95 height 23
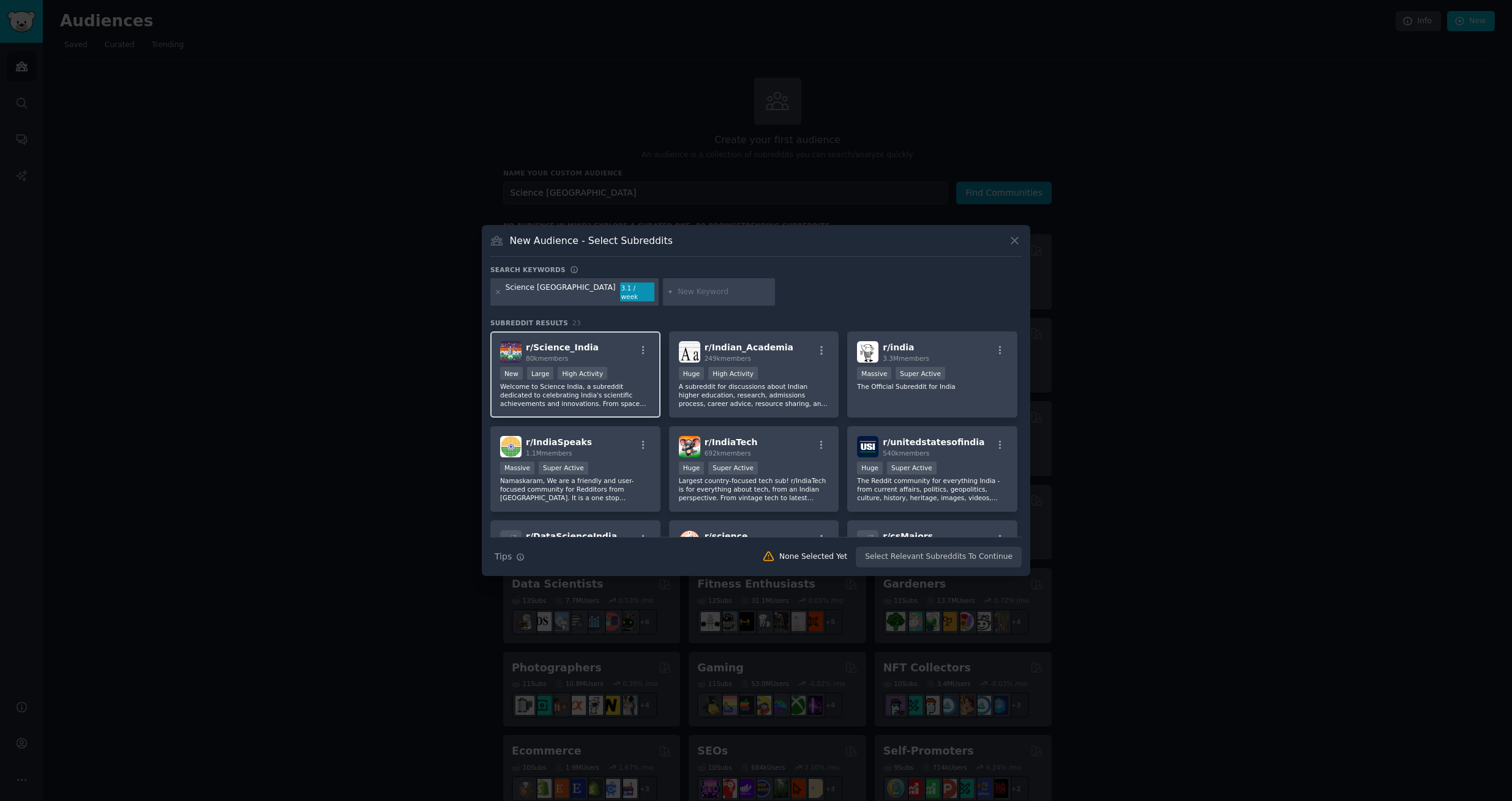
click at [590, 352] on div "r/ Science_India 80k members" at bounding box center [575, 352] width 150 height 21
click at [1003, 549] on button "Create Audience" at bounding box center [982, 557] width 81 height 20
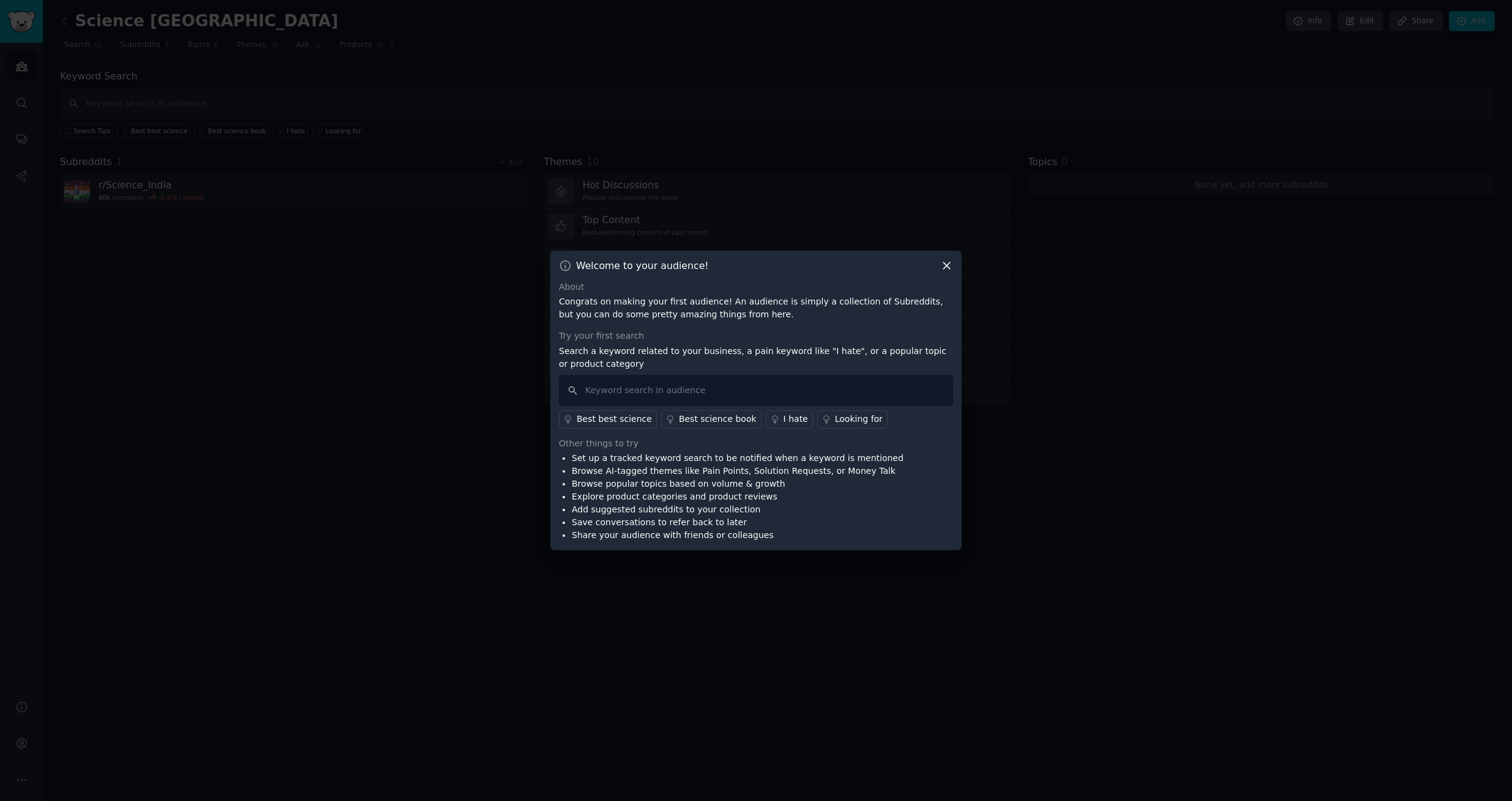
click at [944, 264] on icon at bounding box center [946, 265] width 13 height 13
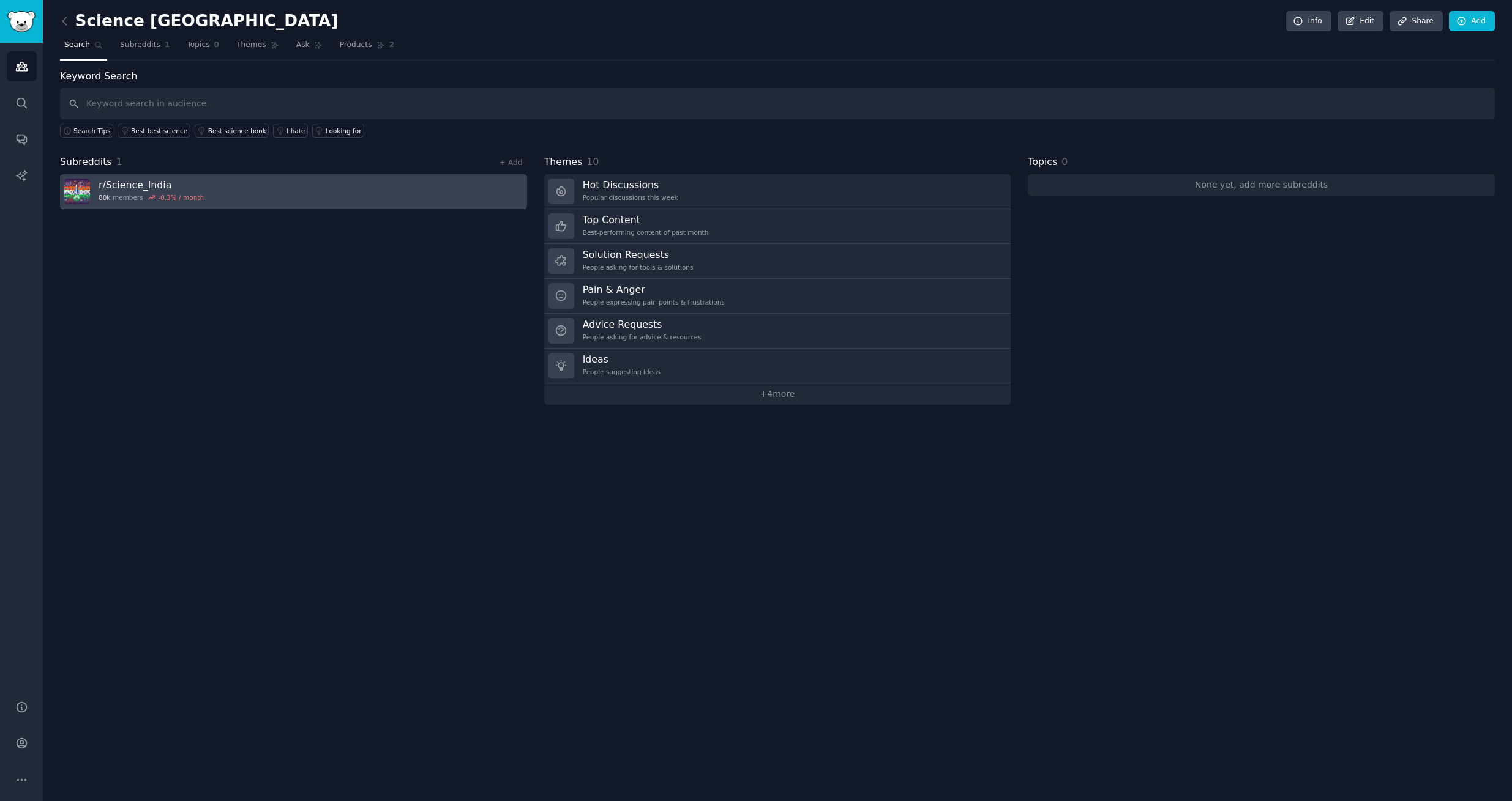
click at [269, 185] on link "r/ Science_India 80k members -0.3 % / month" at bounding box center [294, 191] width 467 height 35
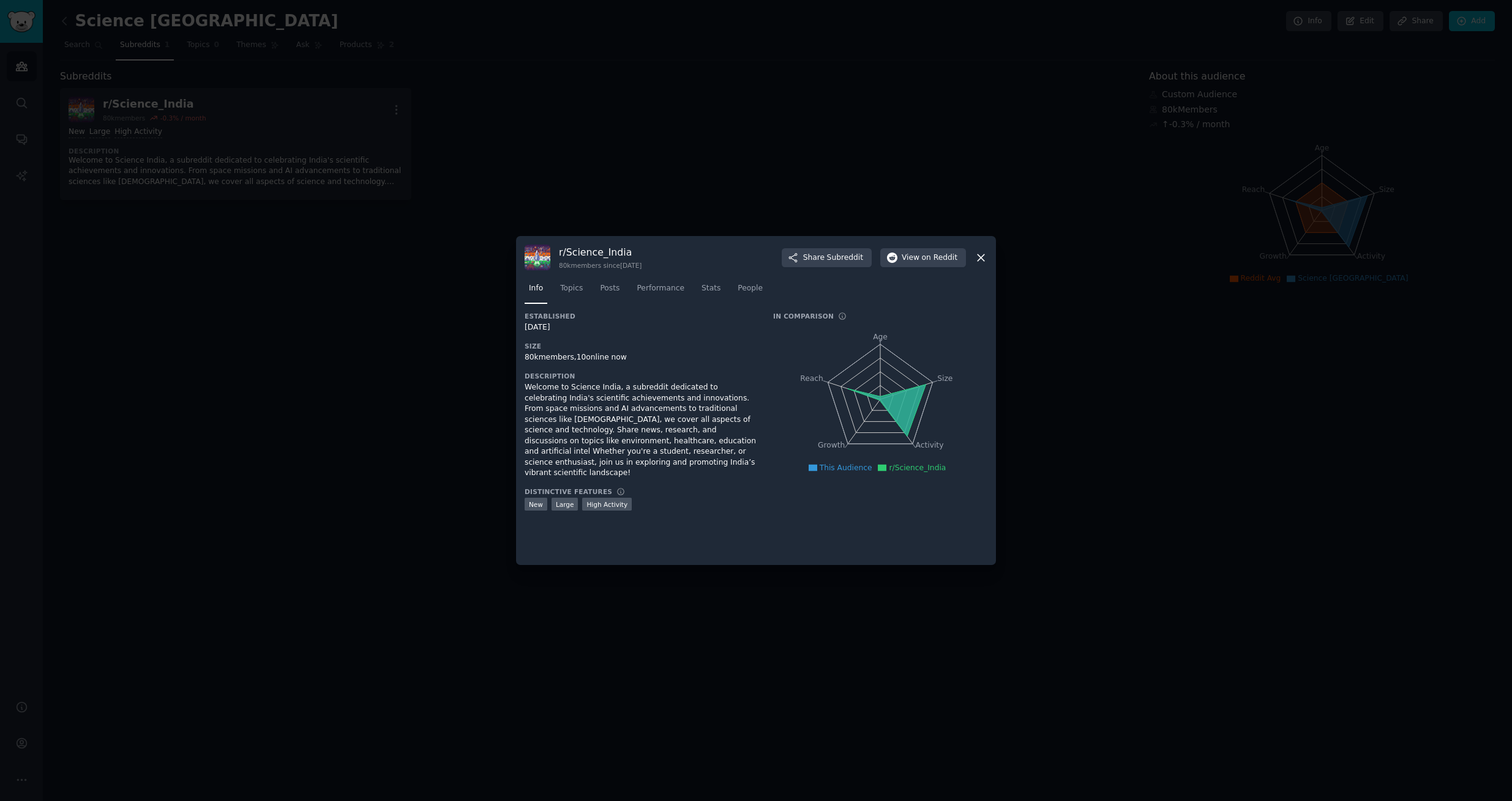
drag, startPoint x: 649, startPoint y: 268, endPoint x: 678, endPoint y: 274, distance: 29.6
click at [678, 274] on div "r/ Science_India 80k members since 09/15/2024 Share Subreddit View on Reddit In…" at bounding box center [756, 400] width 480 height 329
click at [679, 275] on div "Info Topics Posts Performance Stats People" at bounding box center [756, 291] width 462 height 42
click at [806, 398] on icon "Age Size Activity Growth Reach" at bounding box center [881, 399] width 214 height 154
drag, startPoint x: 876, startPoint y: 399, endPoint x: 907, endPoint y: 412, distance: 33.6
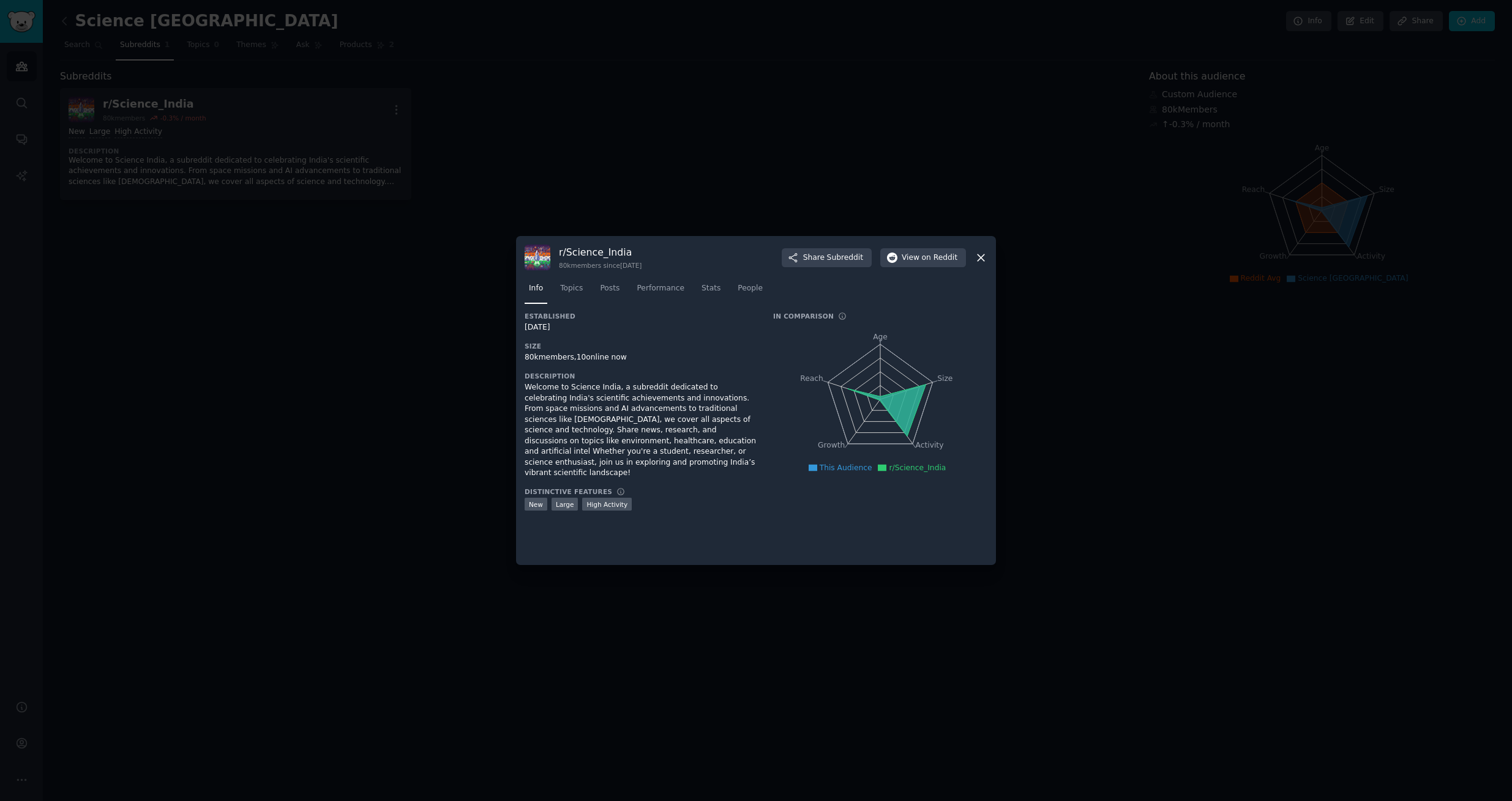
click at [907, 412] on icon at bounding box center [886, 410] width 78 height 52
click at [570, 288] on span "Topics" at bounding box center [571, 288] width 23 height 11
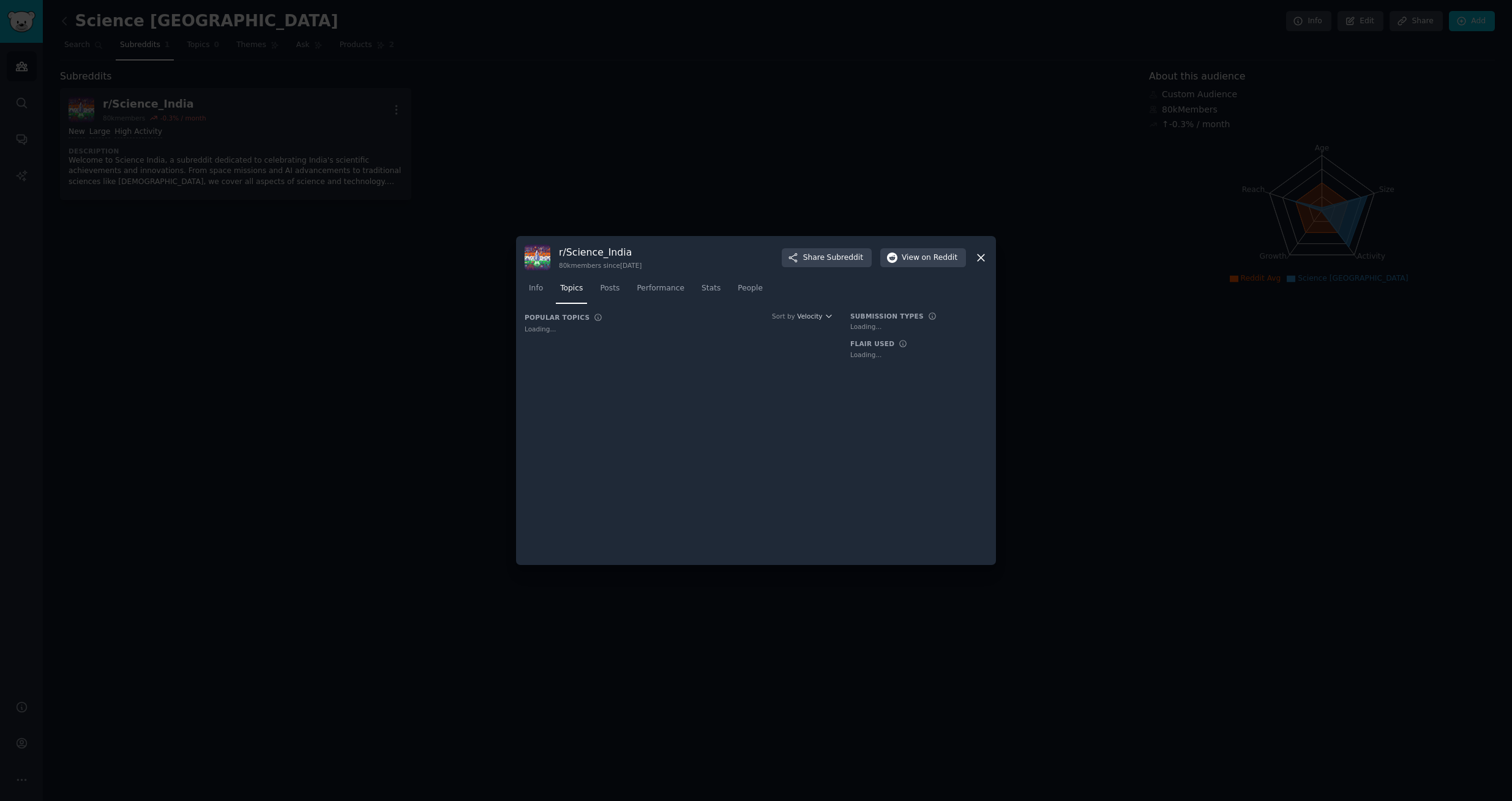
click at [622, 296] on nav "Info Topics Posts Performance Stats People" at bounding box center [756, 291] width 462 height 25
click at [646, 295] on link "Performance" at bounding box center [660, 291] width 56 height 25
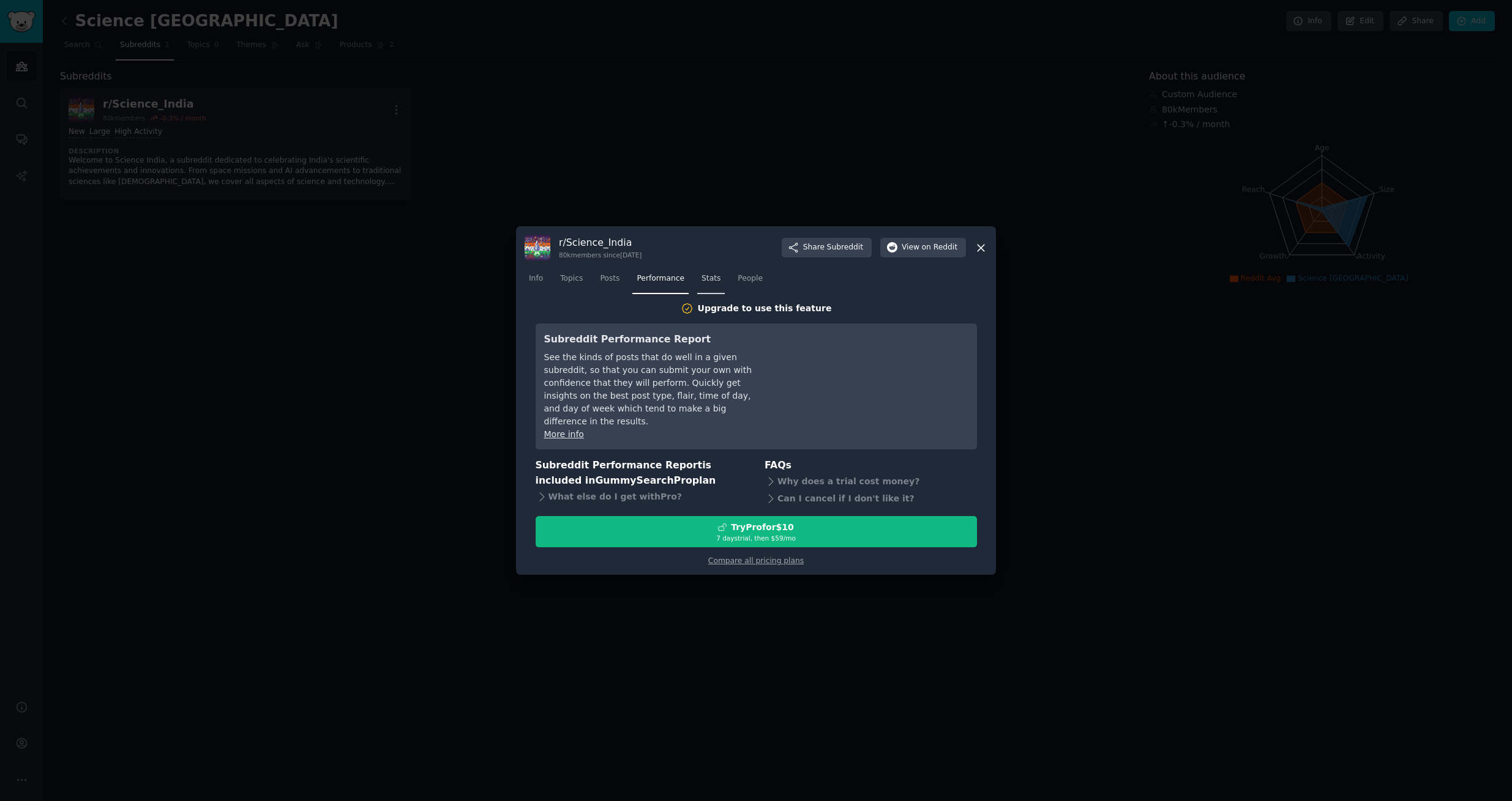
click at [706, 294] on link "Stats" at bounding box center [711, 282] width 27 height 25
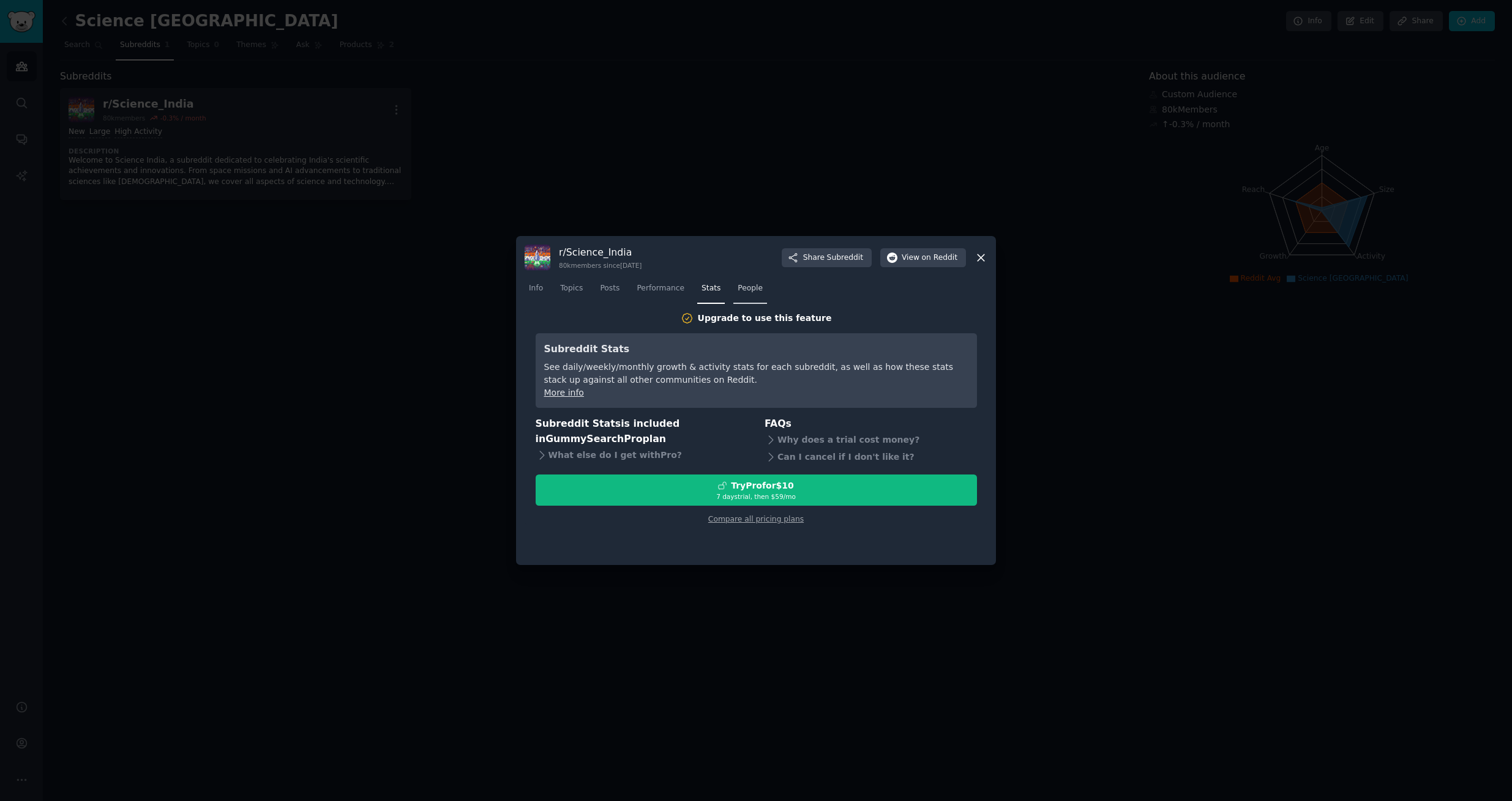
click at [738, 292] on span "People" at bounding box center [750, 288] width 25 height 11
click at [564, 395] on link "More info" at bounding box center [563, 393] width 40 height 10
click at [535, 290] on span "Info" at bounding box center [535, 288] width 14 height 11
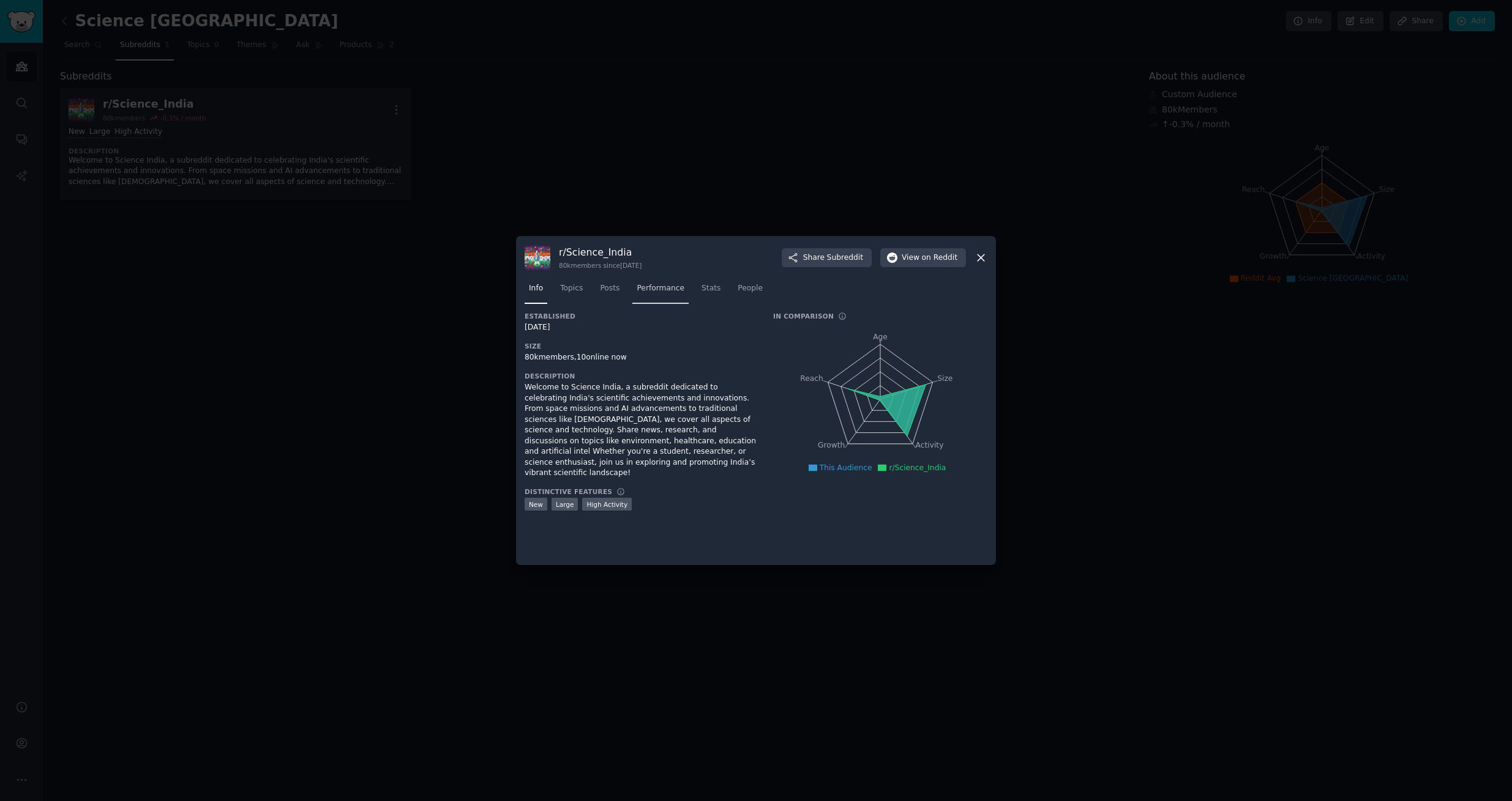
click at [659, 296] on link "Performance" at bounding box center [660, 291] width 56 height 25
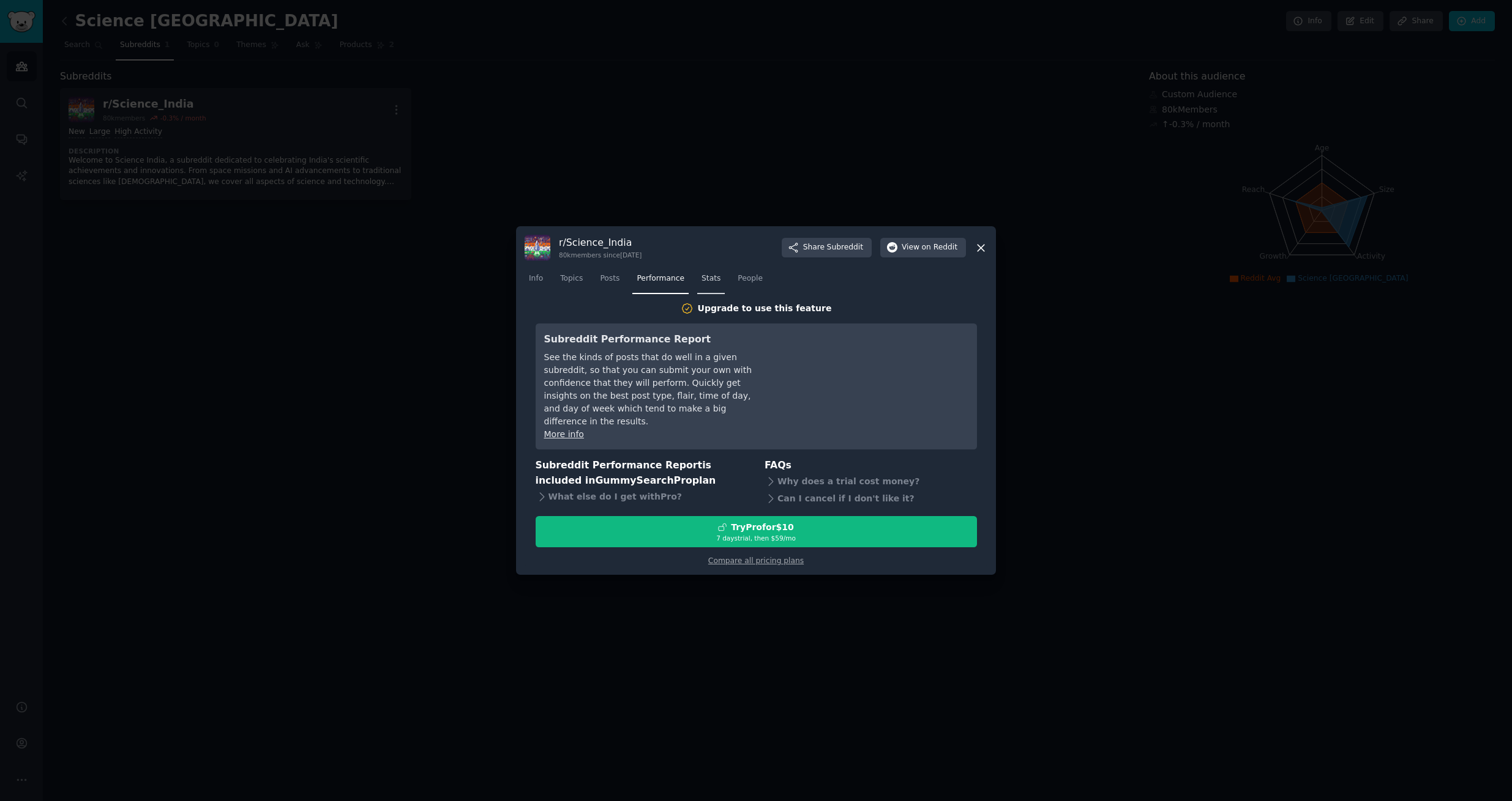
click at [697, 286] on link "Stats" at bounding box center [711, 282] width 27 height 25
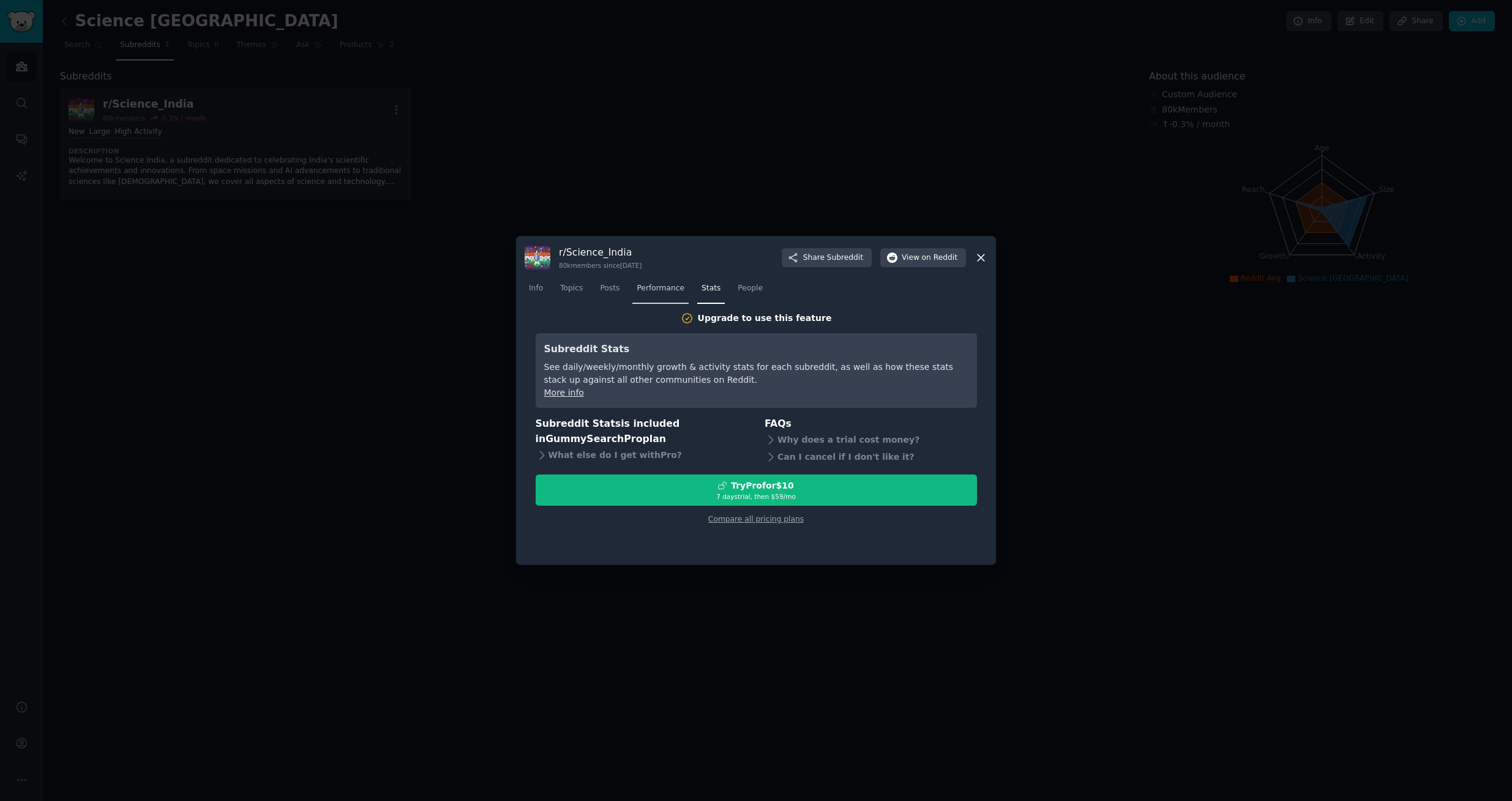
click at [665, 292] on span "Performance" at bounding box center [660, 288] width 48 height 11
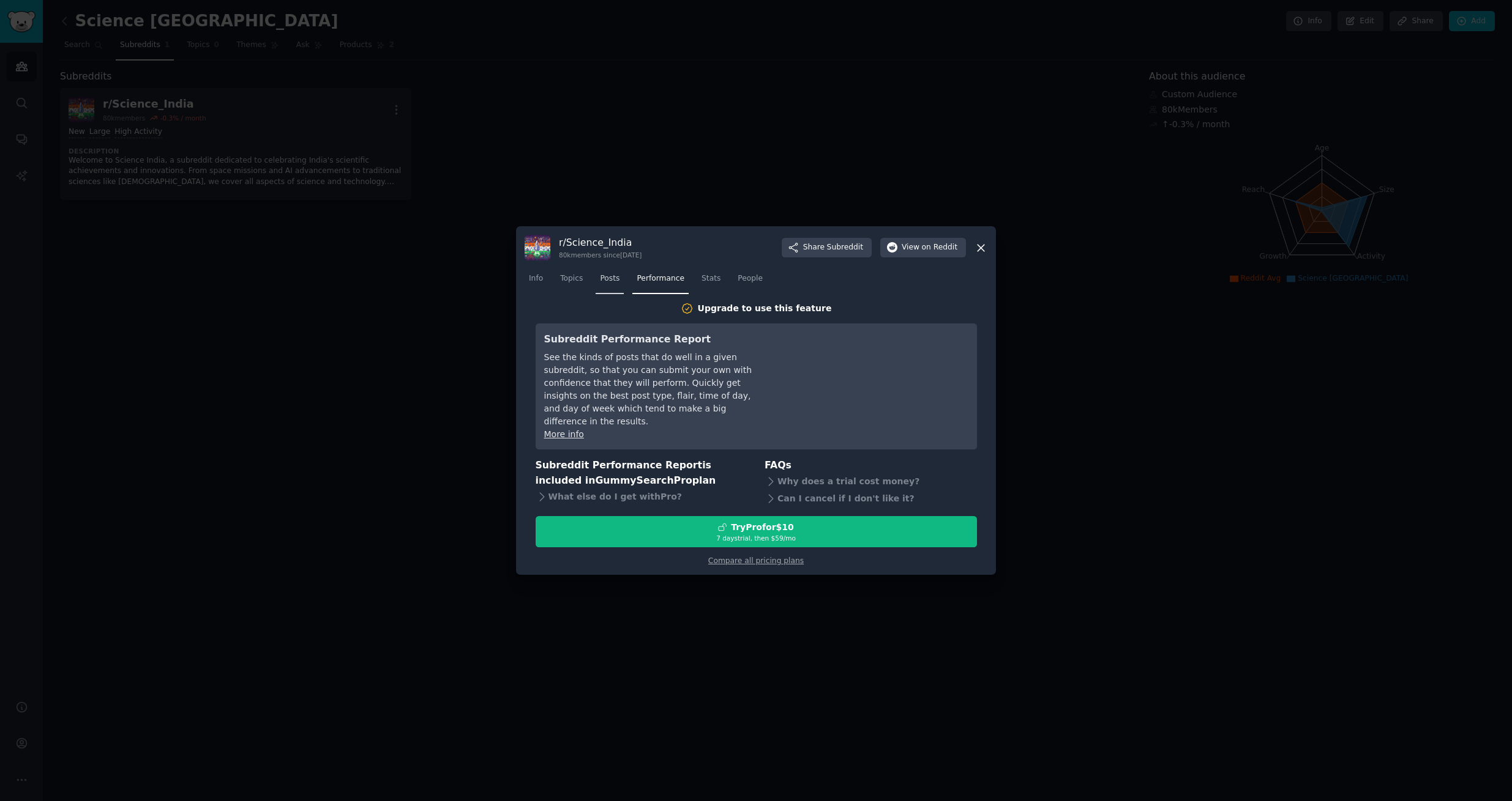
click at [606, 285] on span "Posts" at bounding box center [609, 279] width 20 height 11
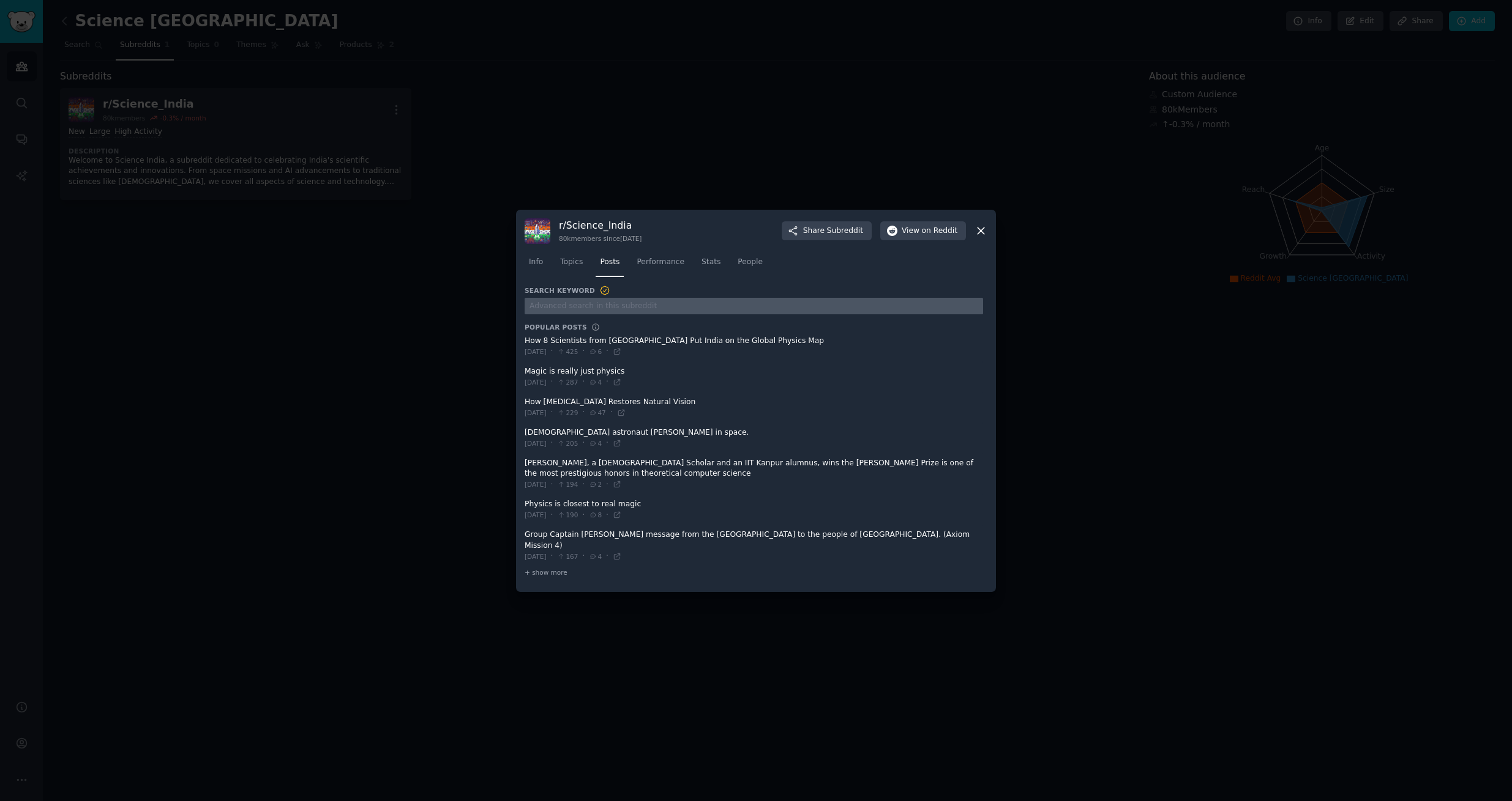
click at [590, 307] on input "text" at bounding box center [753, 306] width 458 height 16
drag, startPoint x: 698, startPoint y: 346, endPoint x: 707, endPoint y: 395, distance: 49.8
click at [536, 274] on link "Info" at bounding box center [535, 265] width 23 height 25
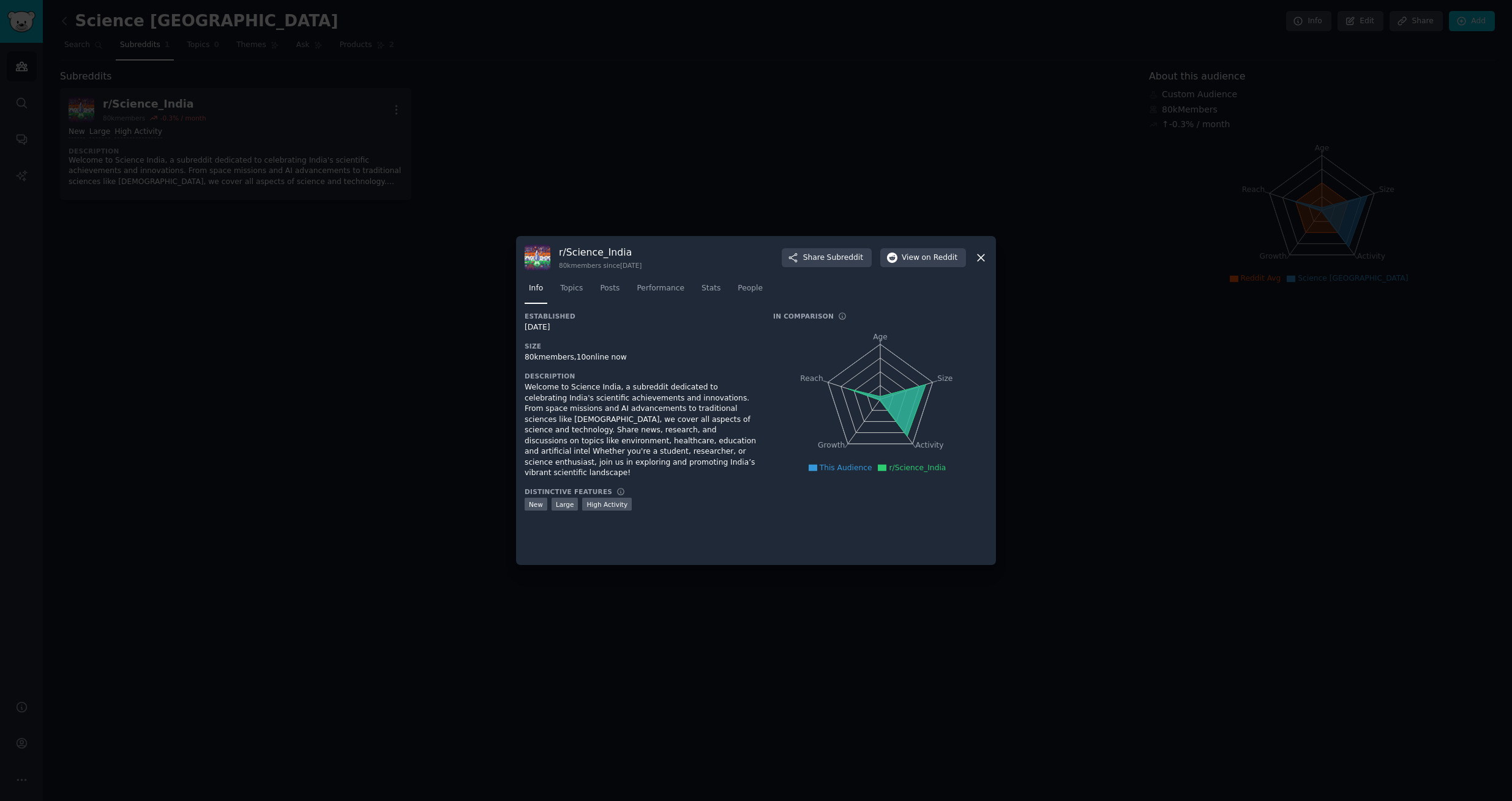
click at [1032, 289] on div at bounding box center [756, 400] width 1512 height 801
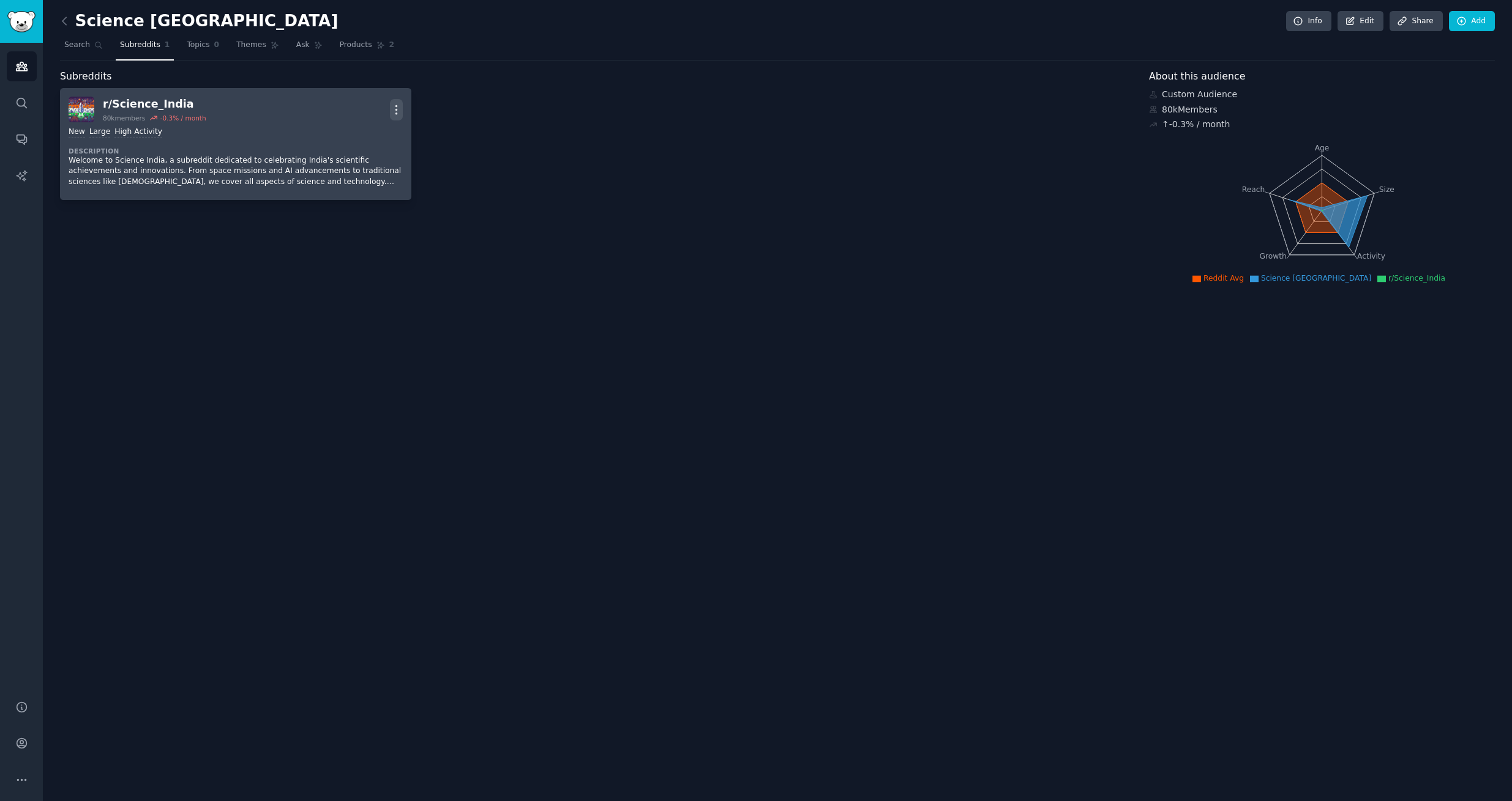
click at [397, 107] on icon "button" at bounding box center [396, 110] width 13 height 13
click at [356, 110] on link "View" at bounding box center [348, 114] width 73 height 25
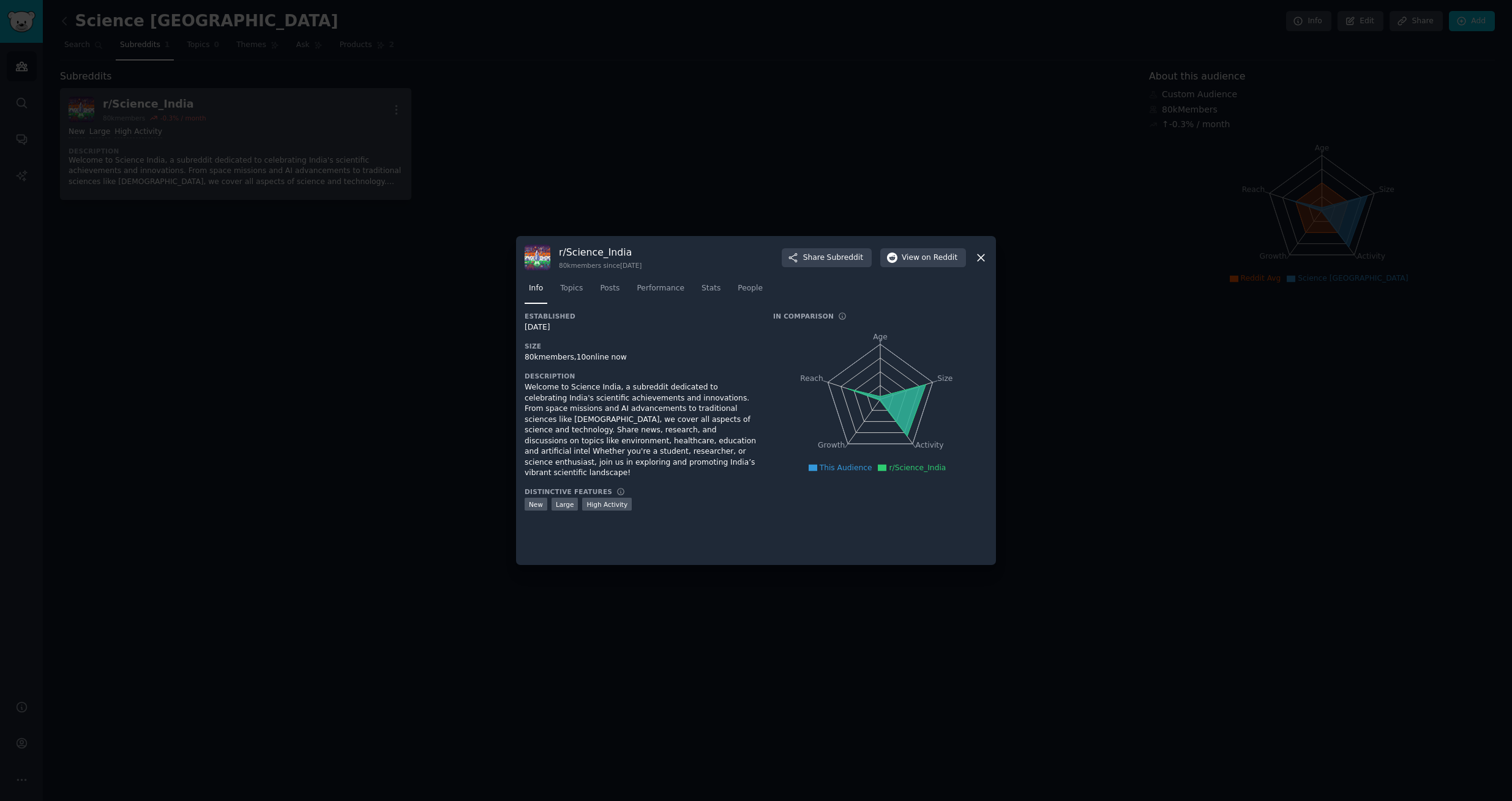
click at [681, 660] on div at bounding box center [756, 400] width 1512 height 801
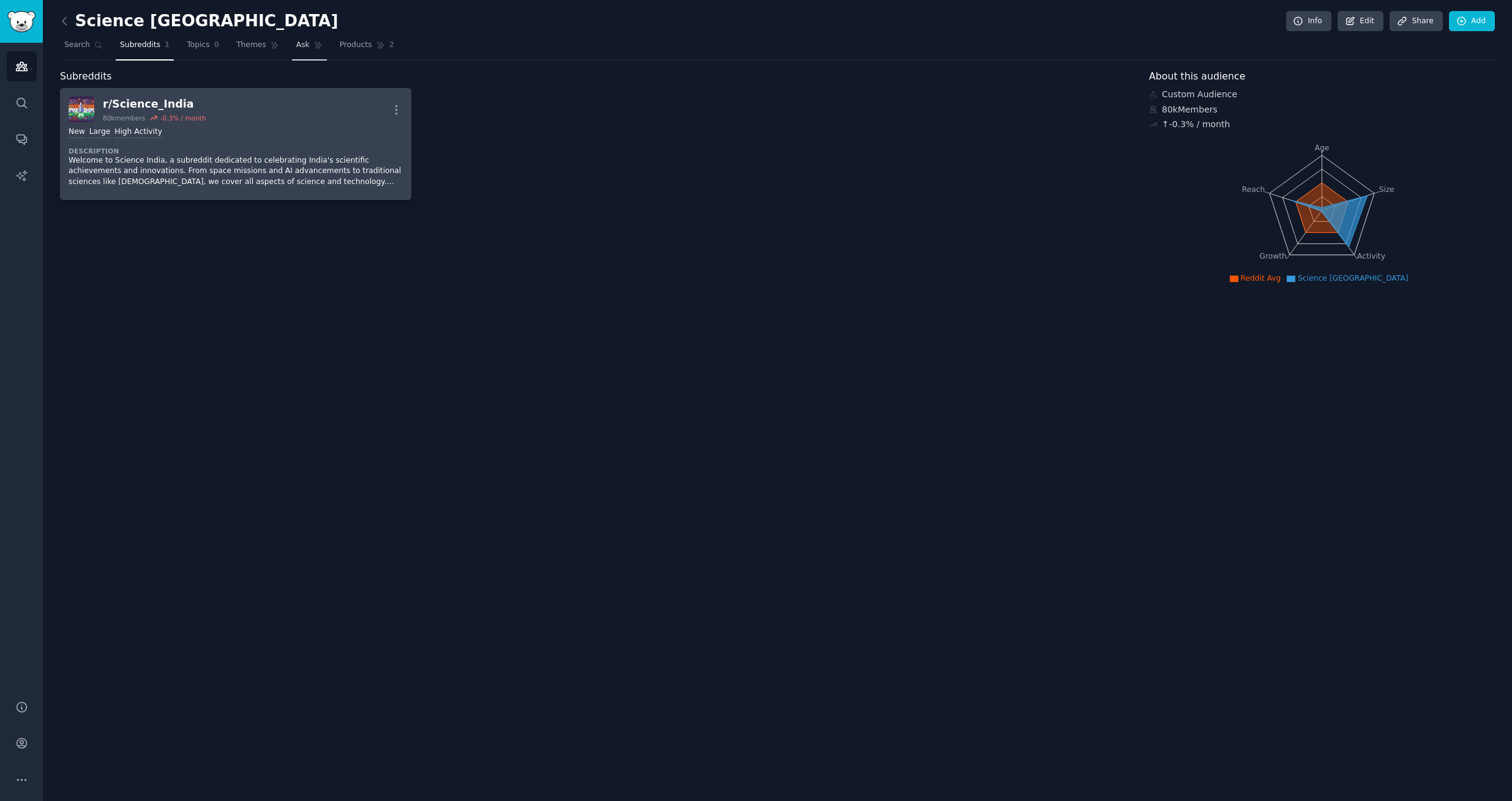
click at [297, 42] on span "Ask" at bounding box center [303, 45] width 14 height 11
